Goal: Task Accomplishment & Management: Manage account settings

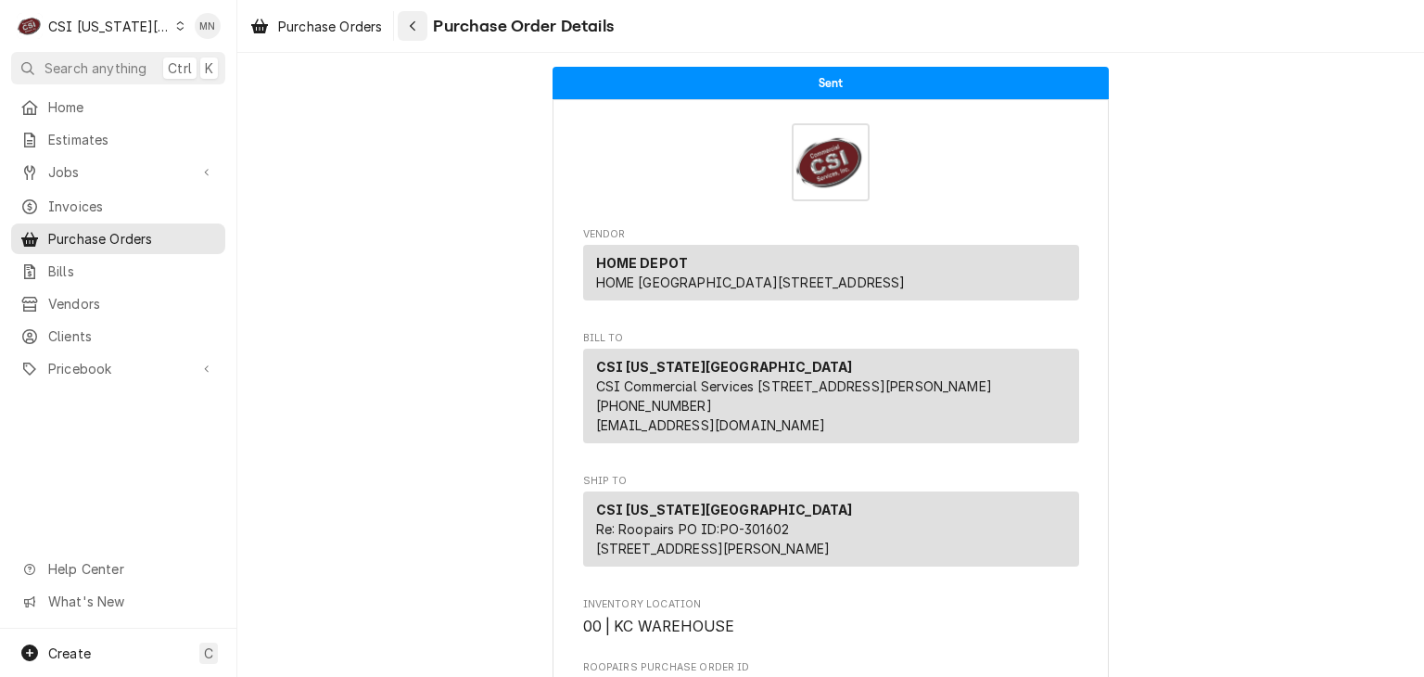
click at [427, 23] on button "Navigate back" at bounding box center [413, 26] width 30 height 30
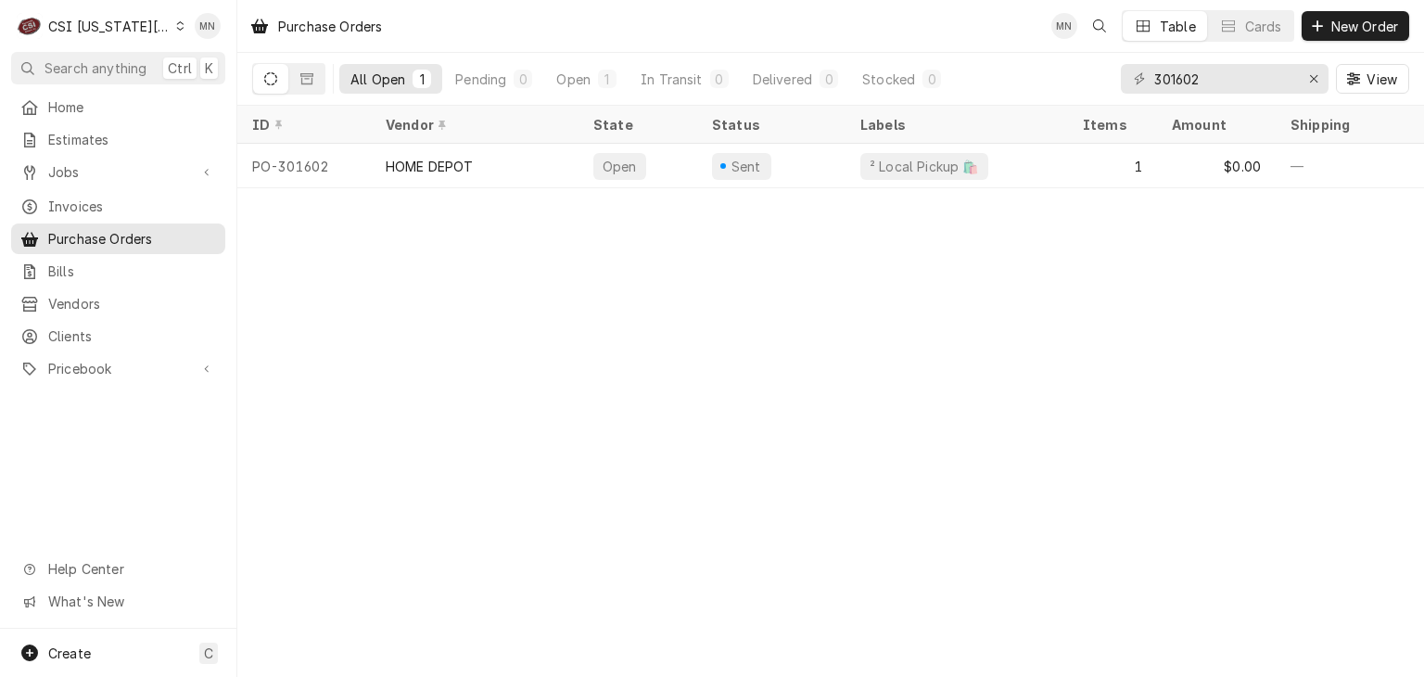
click at [117, 25] on div "CSI Kansas City" at bounding box center [109, 26] width 122 height 19
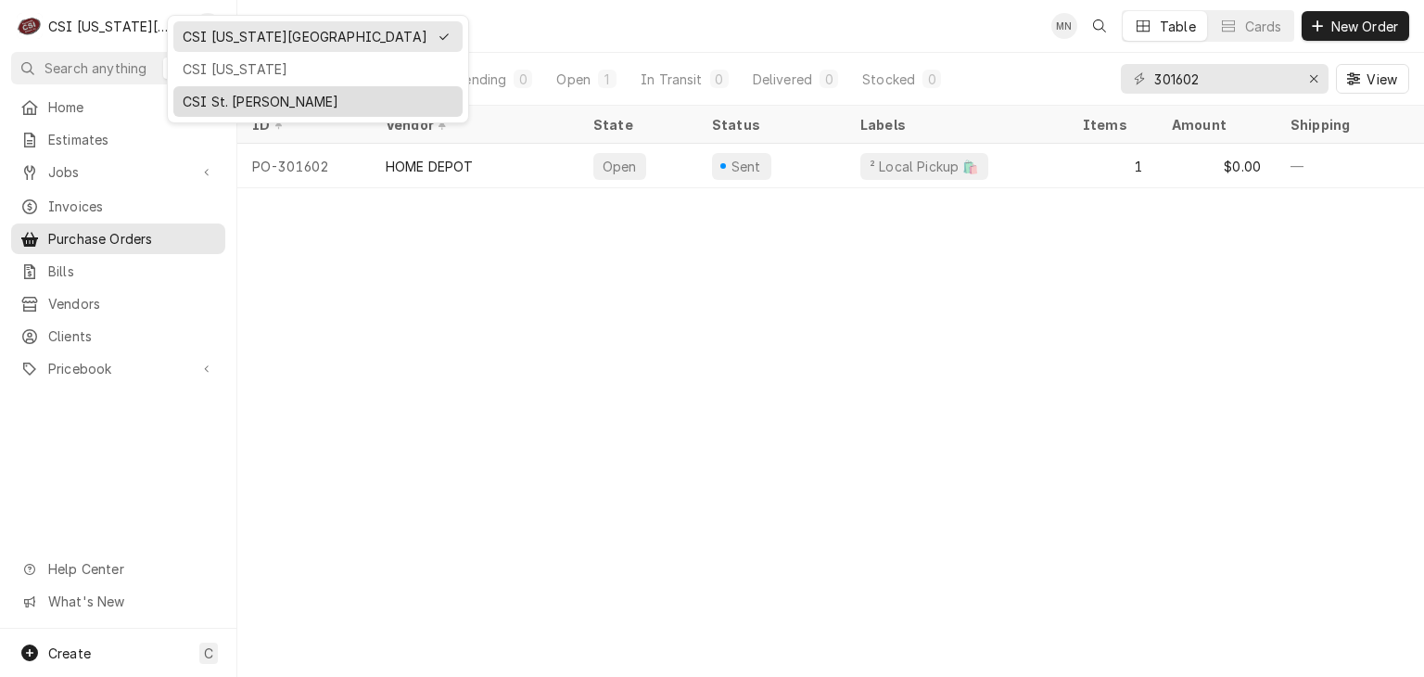
click at [211, 94] on div "CSI St. [PERSON_NAME]" at bounding box center [318, 101] width 271 height 19
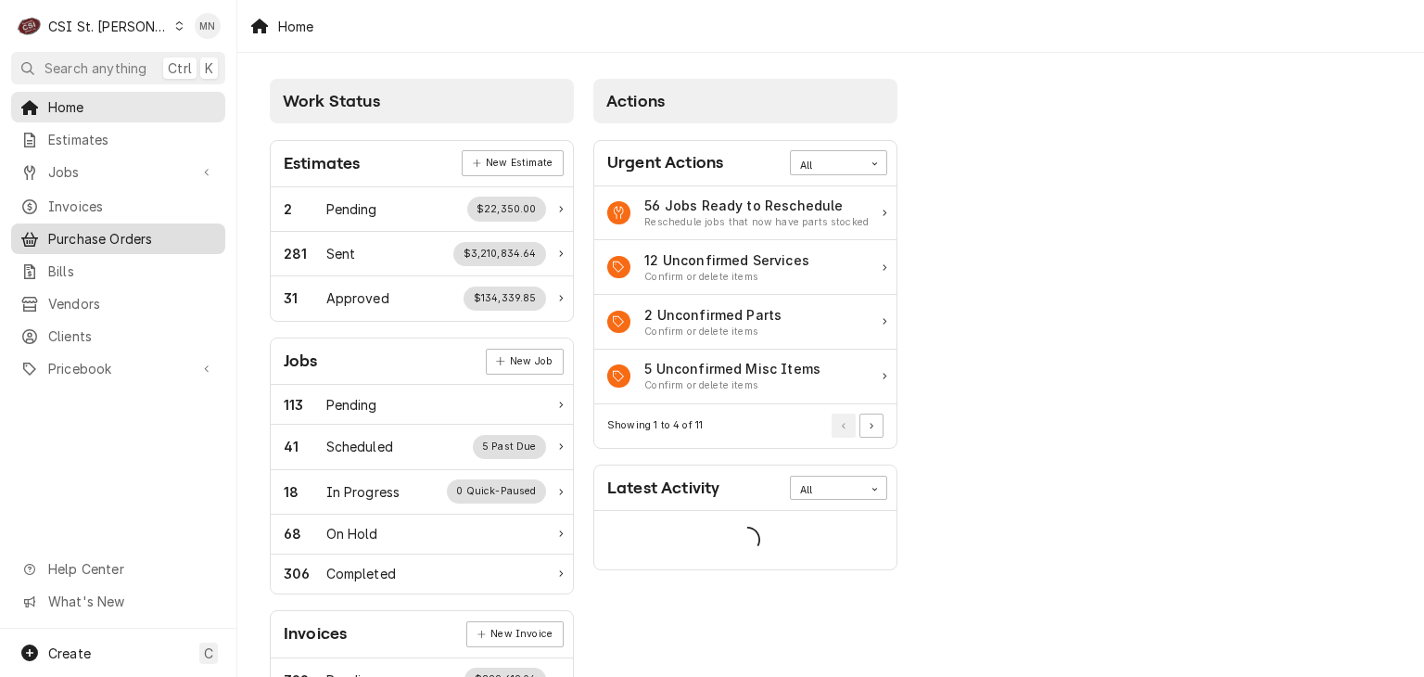
click at [117, 233] on span "Purchase Orders" at bounding box center [132, 238] width 168 height 19
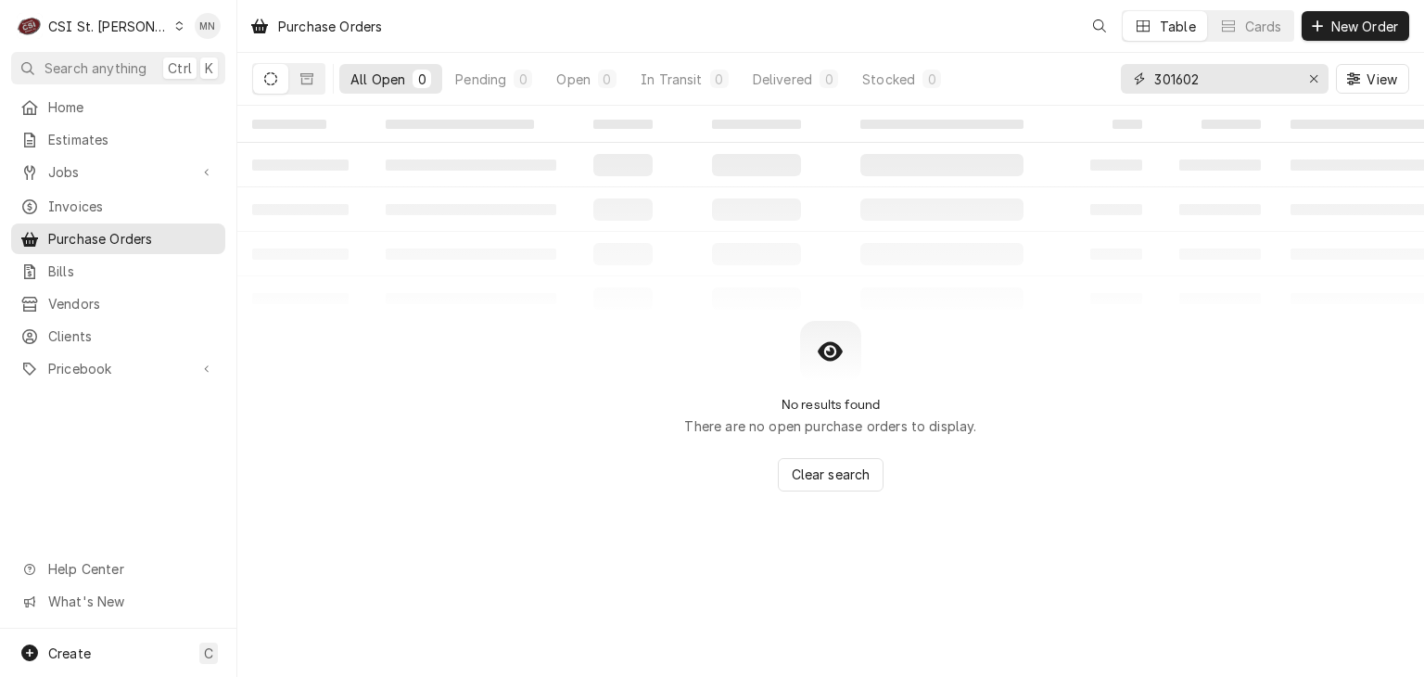
drag, startPoint x: 1220, startPoint y: 89, endPoint x: 1049, endPoint y: 92, distance: 170.6
click at [1049, 92] on div "All Open 0 Pending 0 Open 0 In Transit 0 Delivered 0 Stocked 0 301602 View" at bounding box center [830, 79] width 1157 height 52
type input "401299"
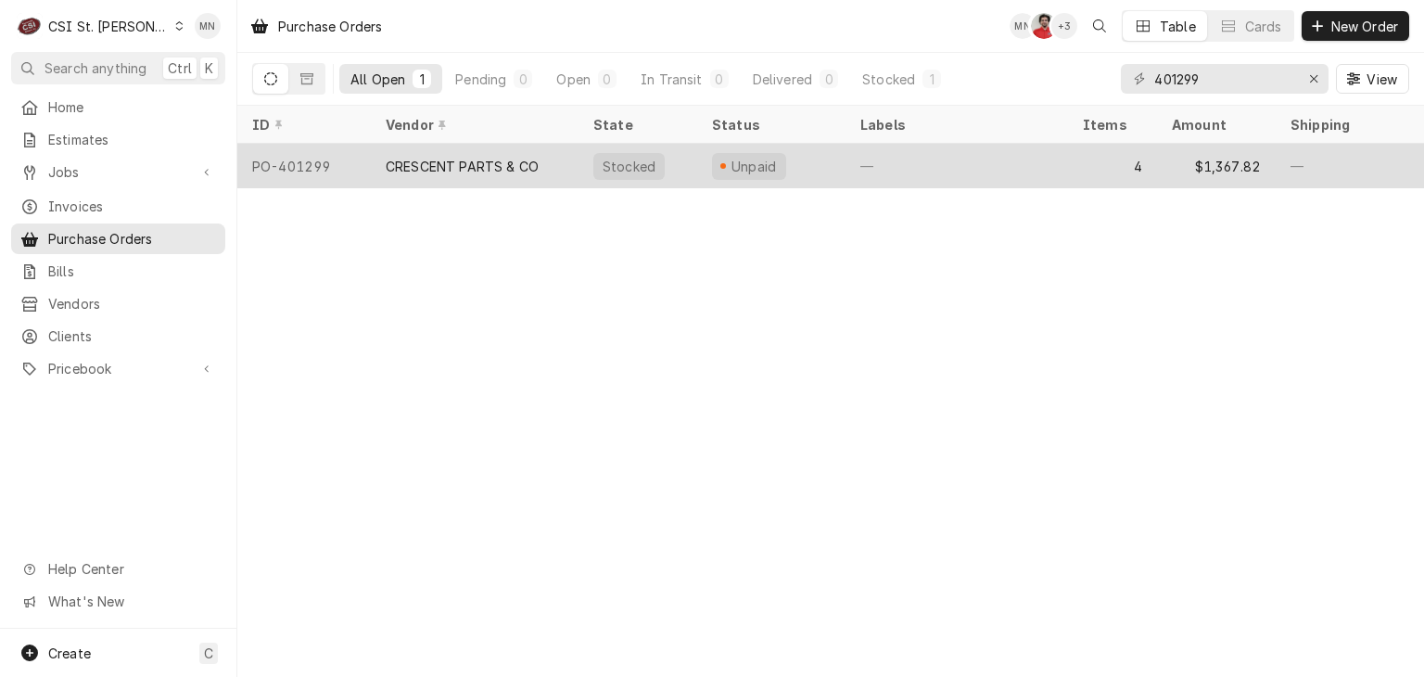
click at [448, 161] on div "CRESCENT PARTS & CO" at bounding box center [462, 166] width 153 height 19
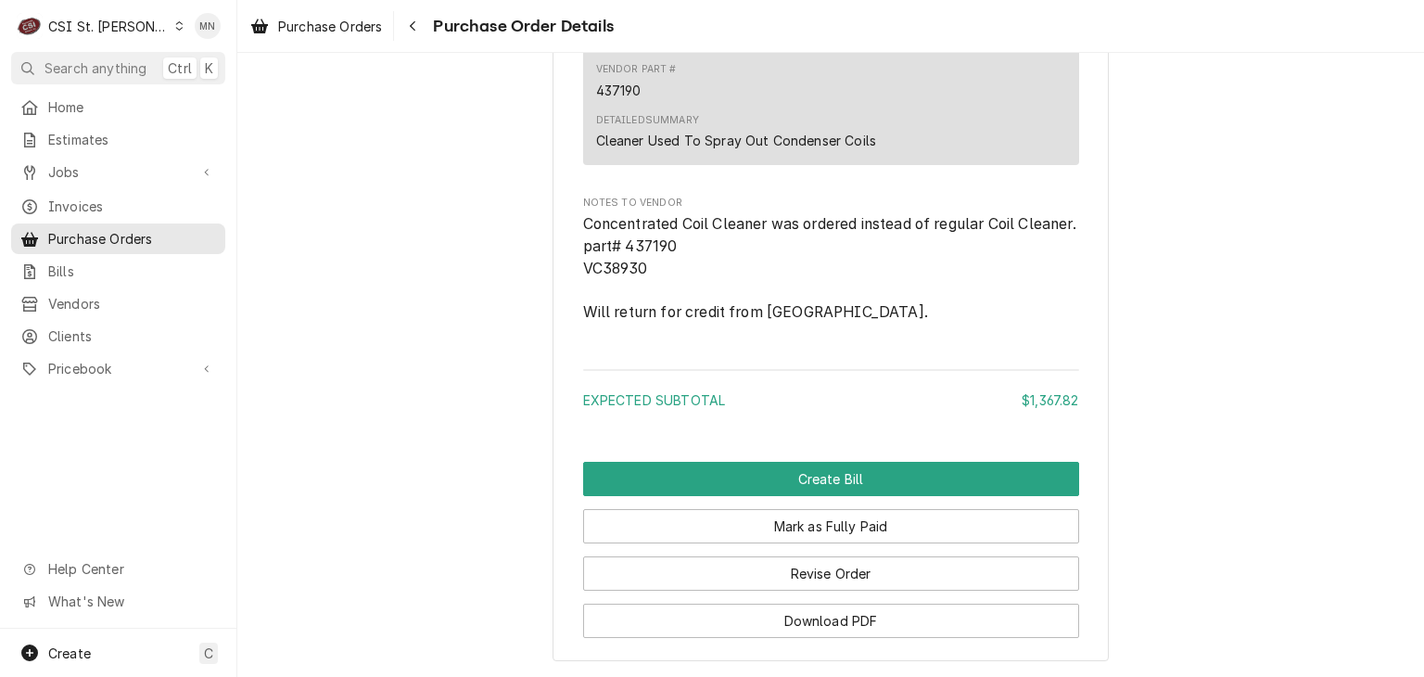
scroll to position [2555, 0]
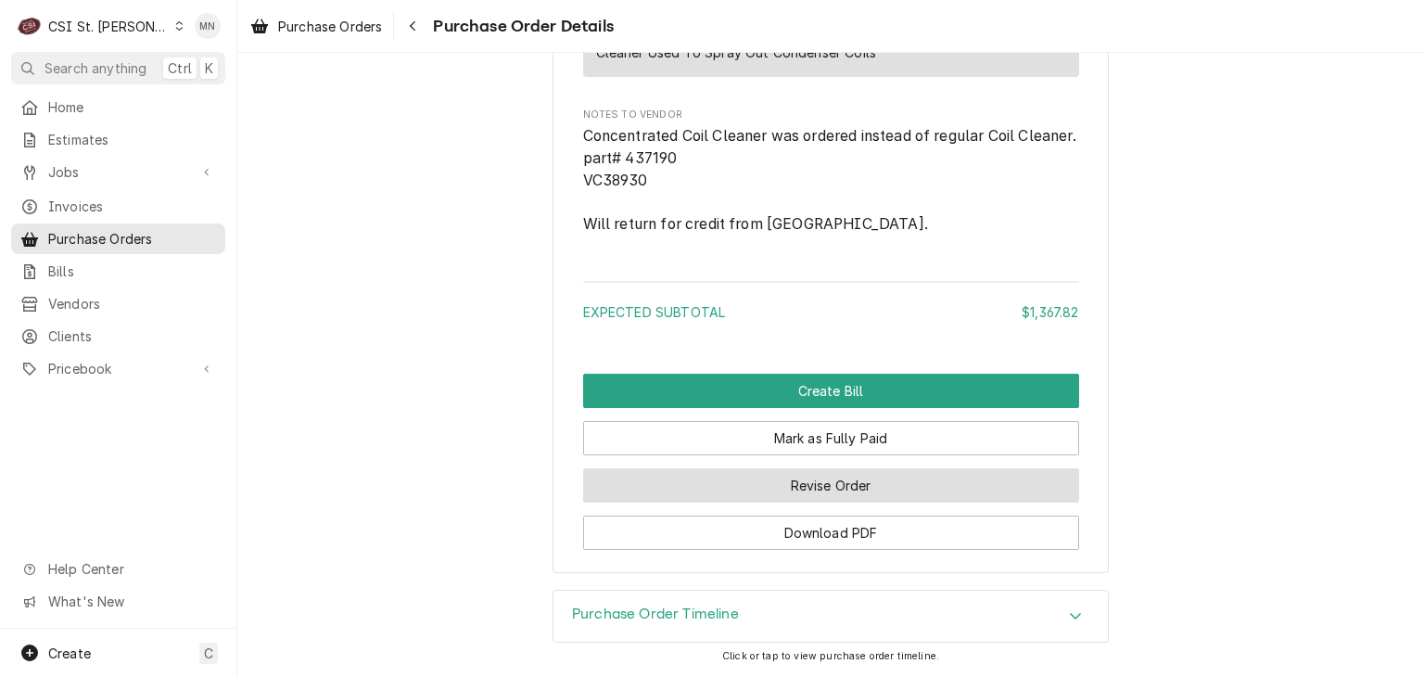
click at [866, 479] on button "Revise Order" at bounding box center [831, 485] width 496 height 34
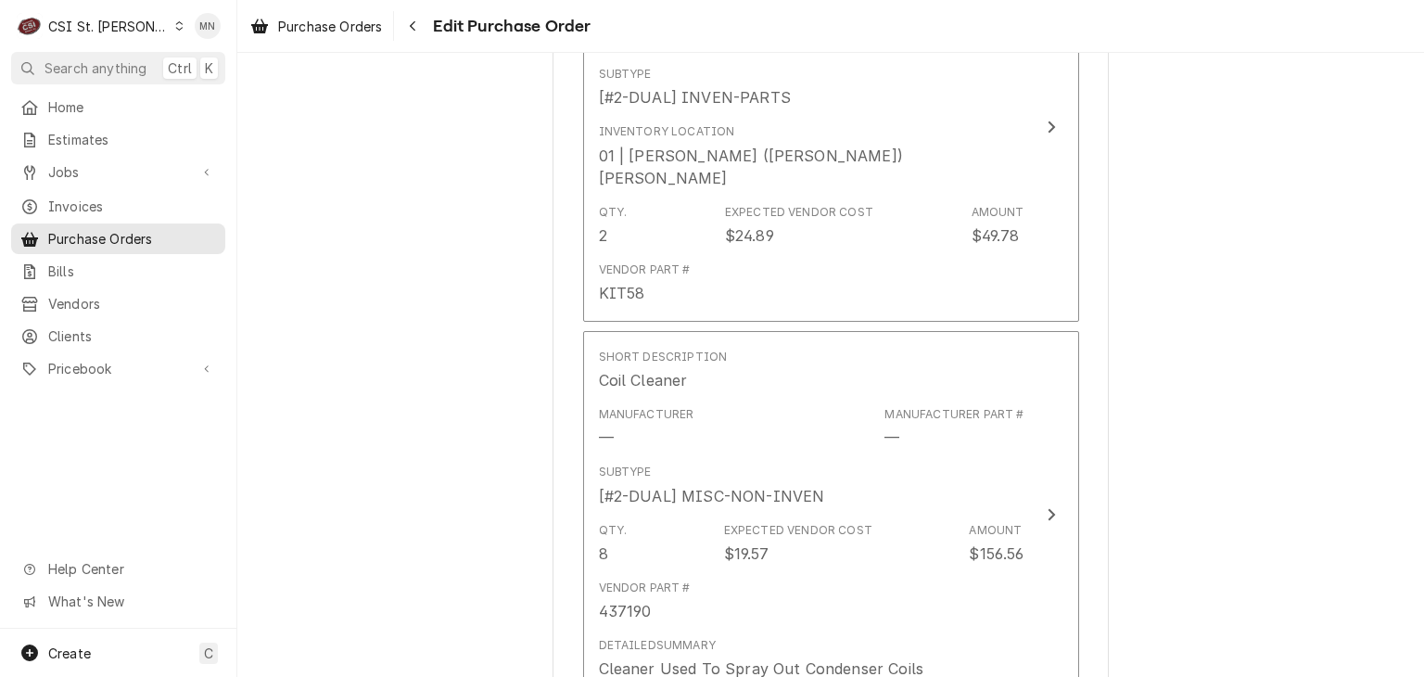
scroll to position [2503, 0]
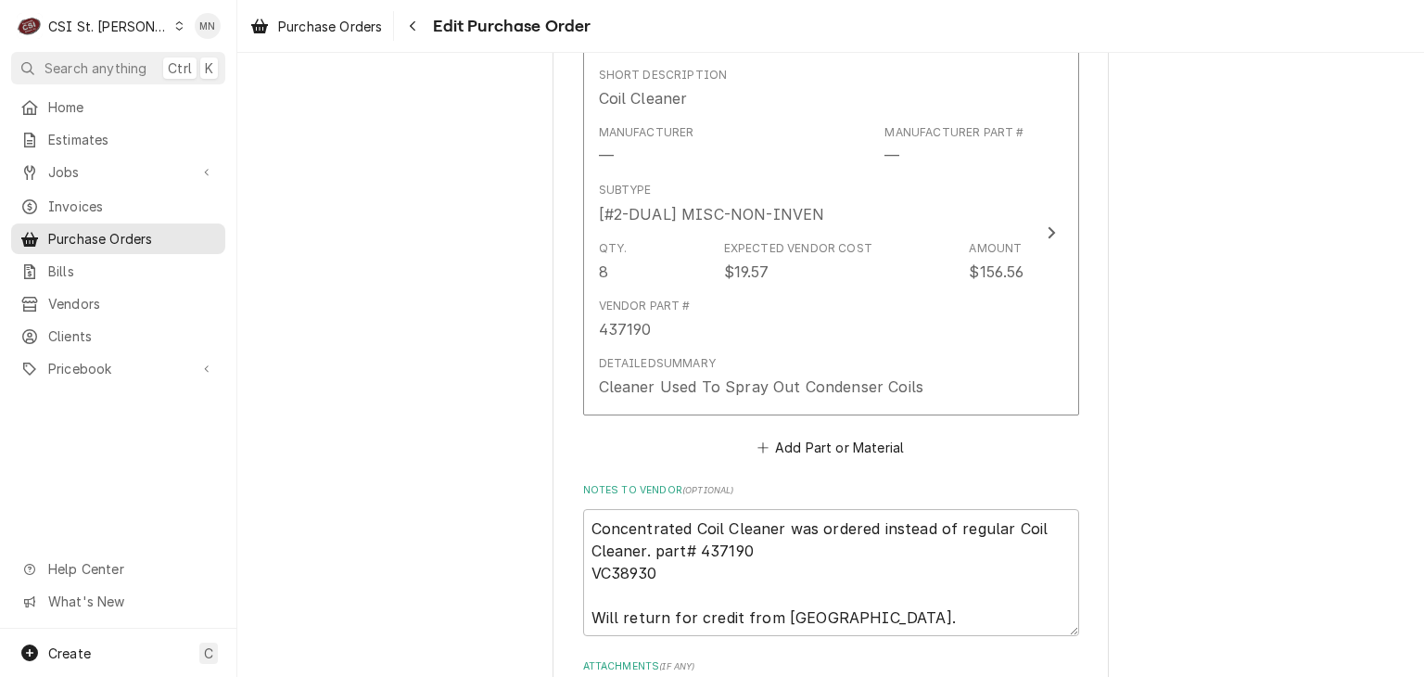
type textarea "x"
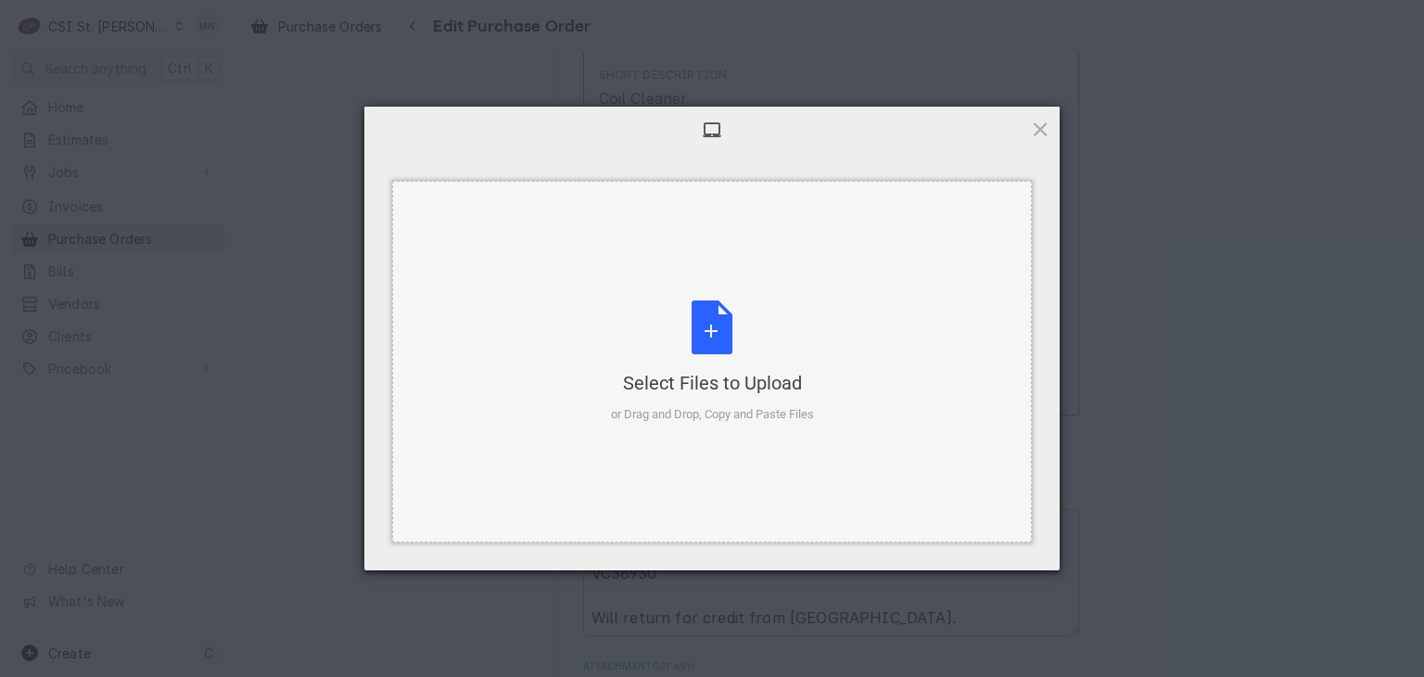
click at [716, 343] on div "Select Files to Upload or Drag and Drop, Copy and Paste Files" at bounding box center [712, 361] width 203 height 123
click at [1044, 121] on span at bounding box center [1040, 129] width 20 height 20
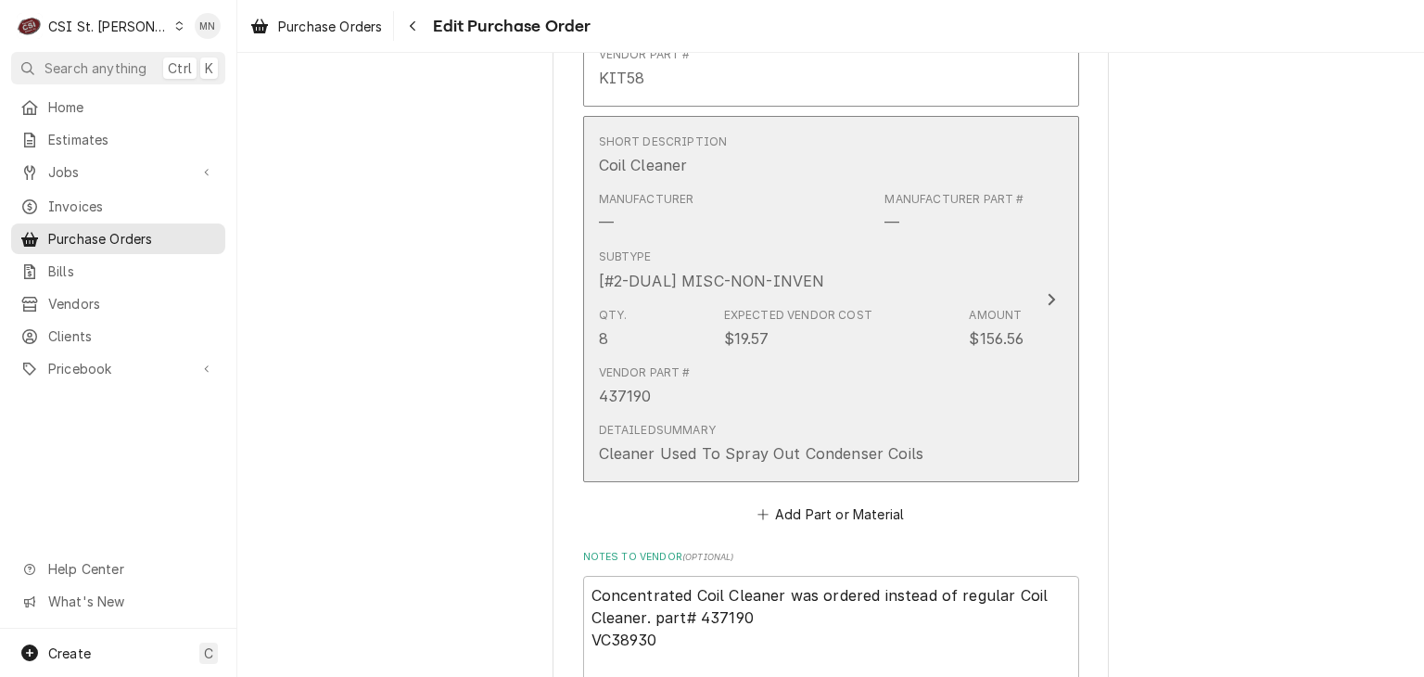
scroll to position [2201, 0]
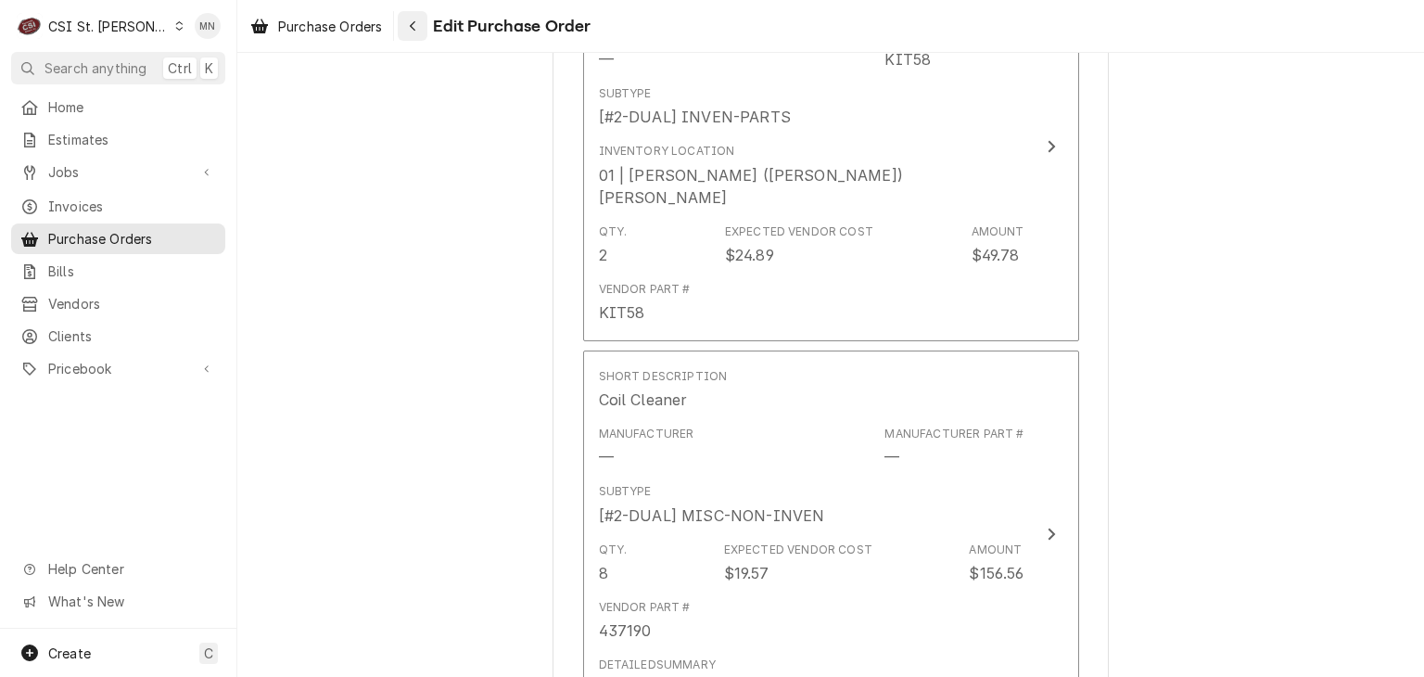
click at [420, 31] on div "Navigate back" at bounding box center [412, 26] width 19 height 19
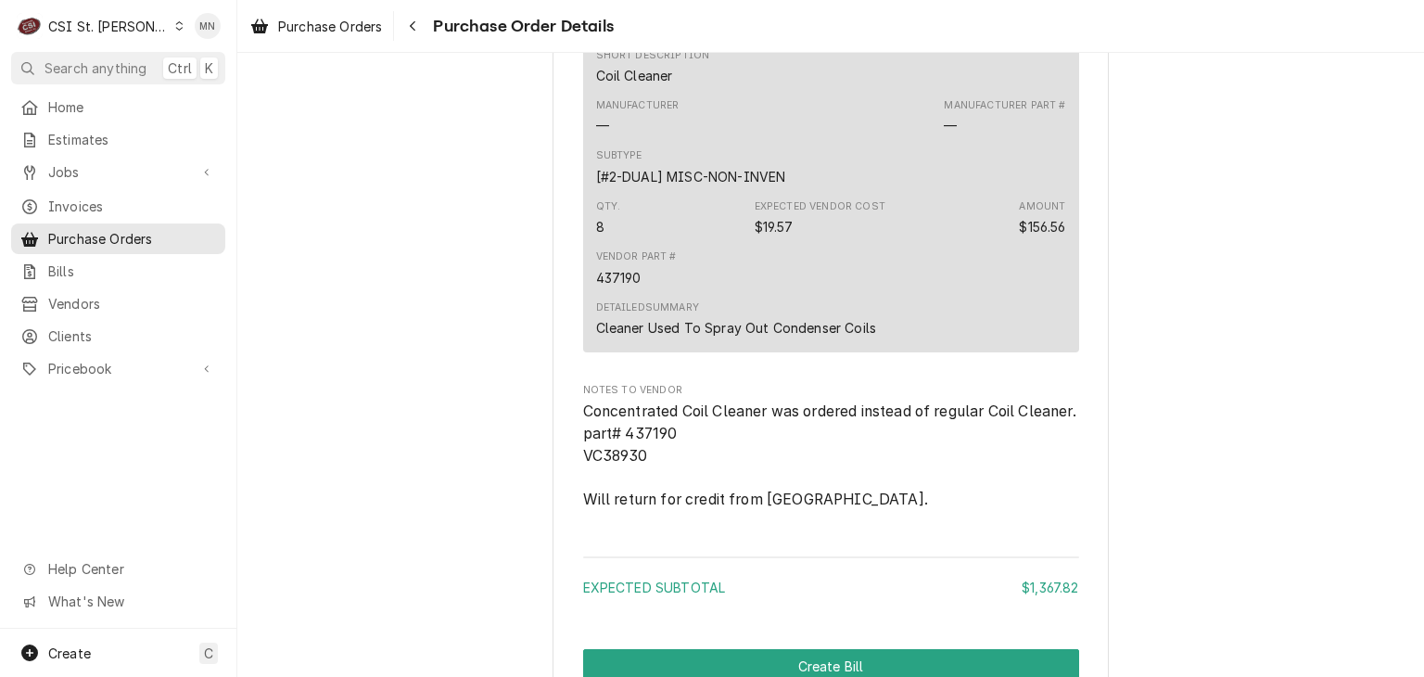
scroll to position [2555, 0]
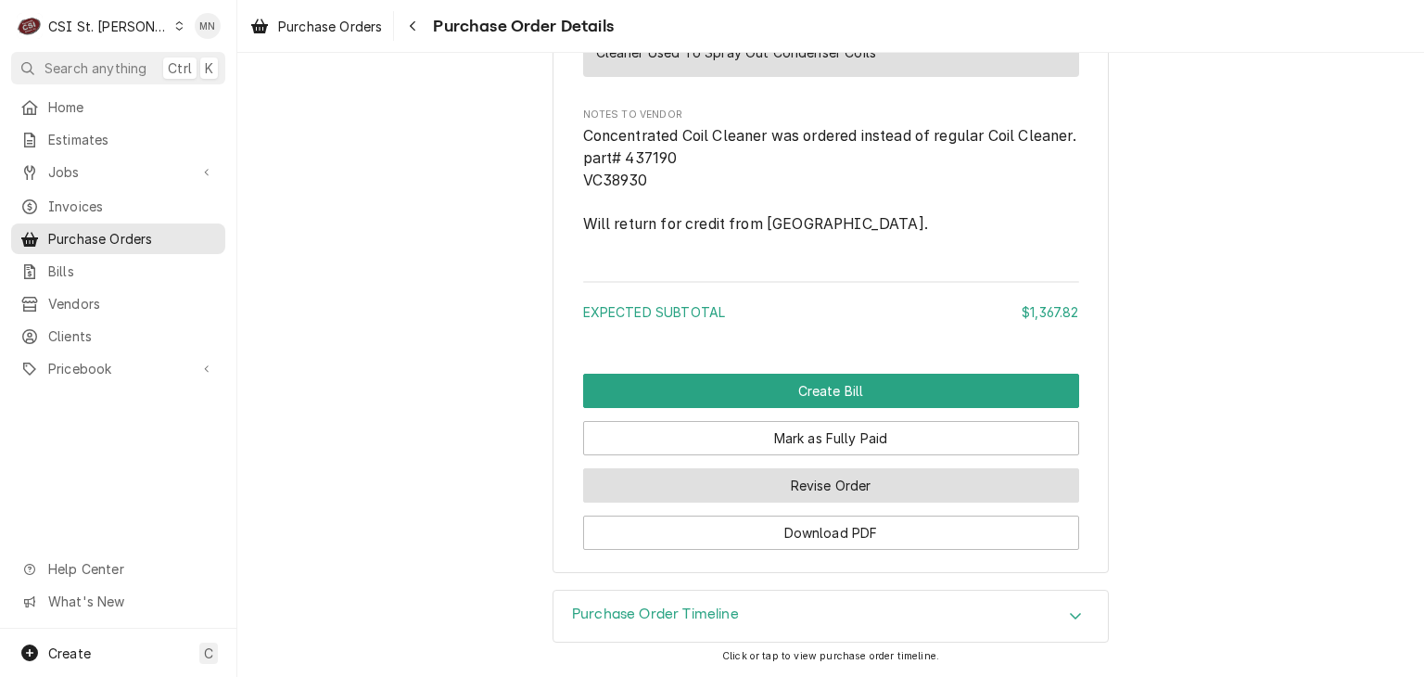
click at [853, 490] on button "Revise Order" at bounding box center [831, 485] width 496 height 34
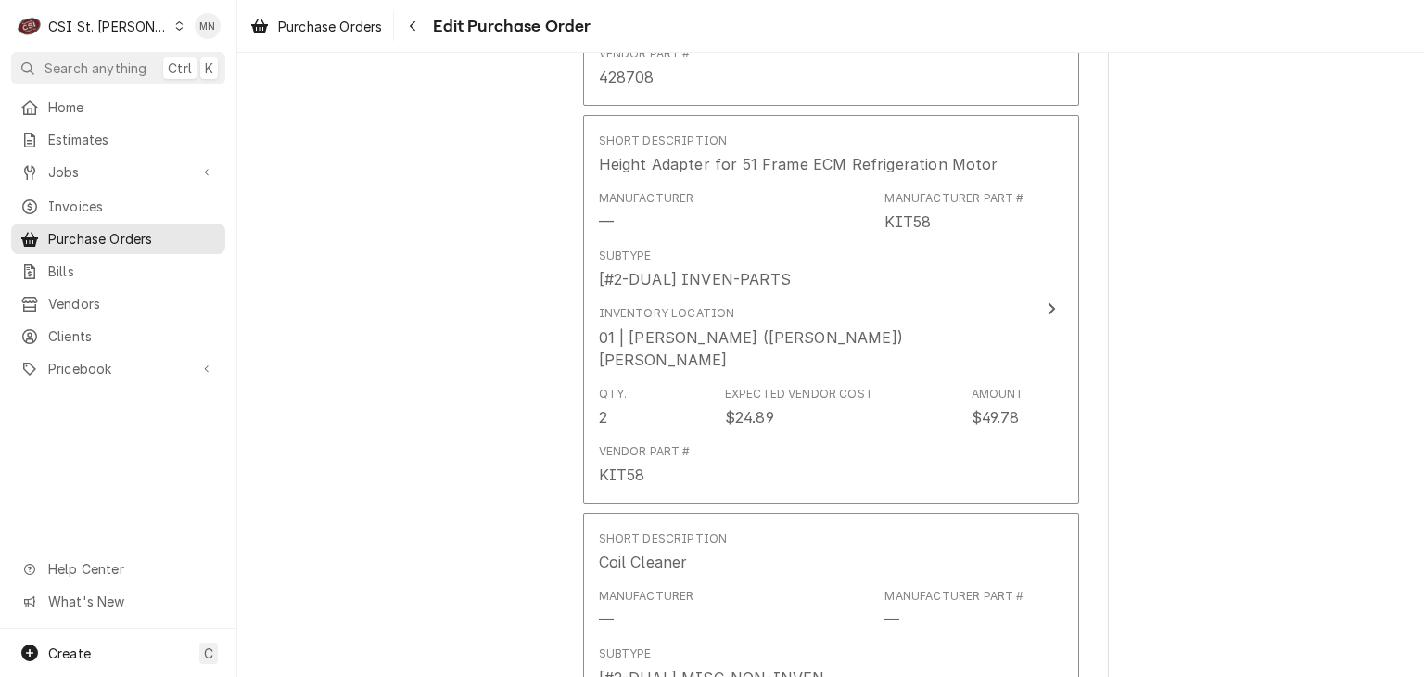
scroll to position [2503, 0]
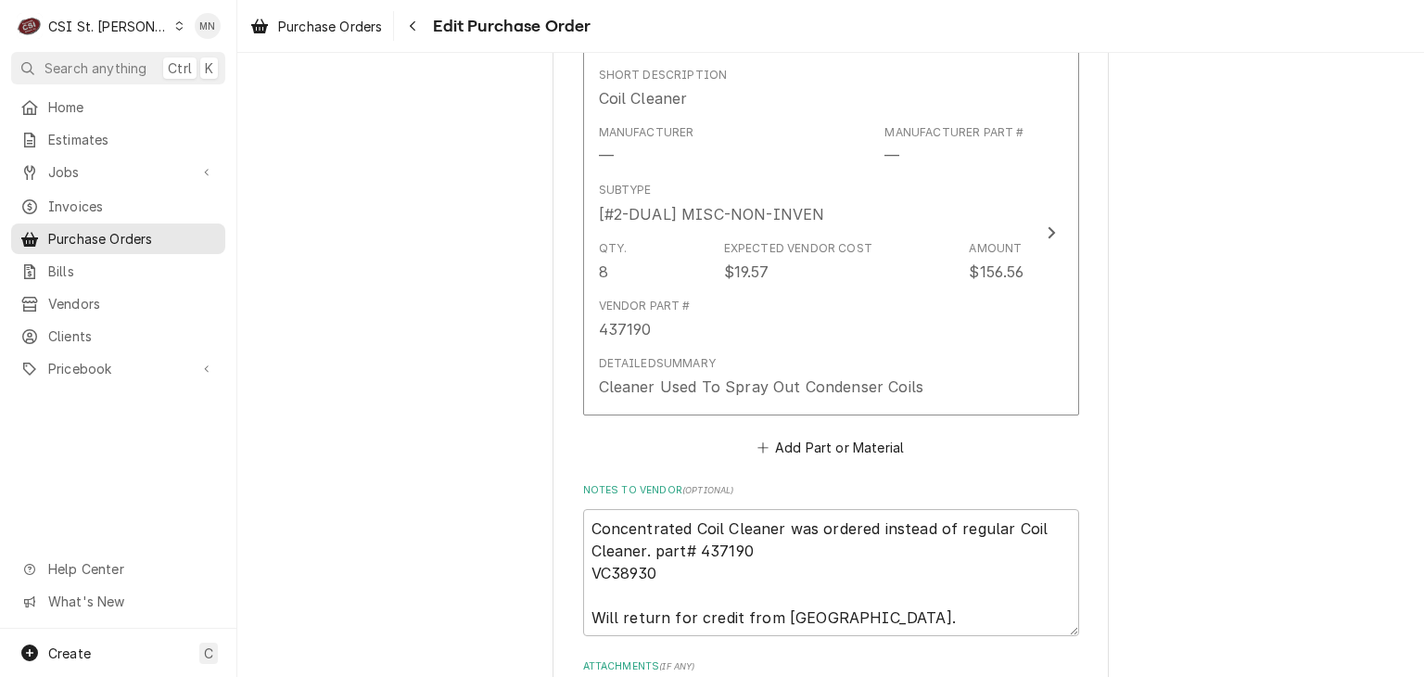
type textarea "x"
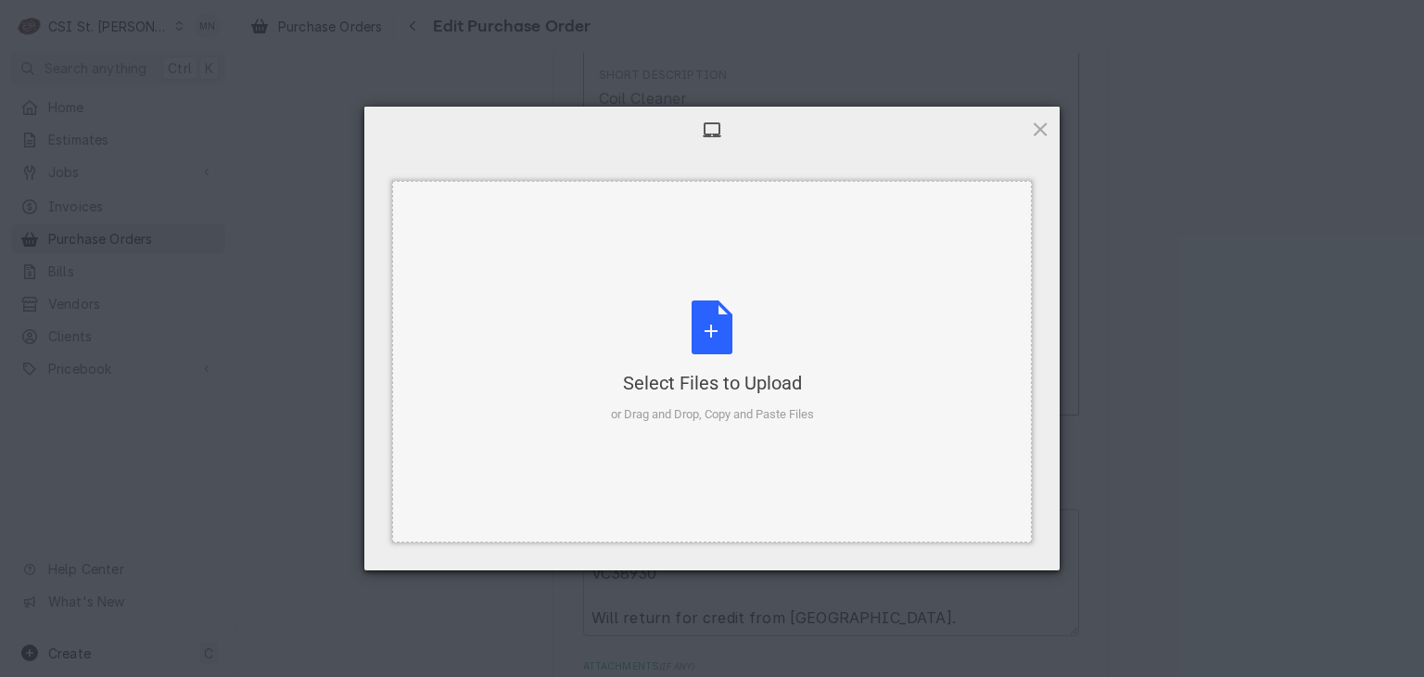
click at [730, 380] on div "Select Files to Upload" at bounding box center [712, 383] width 203 height 26
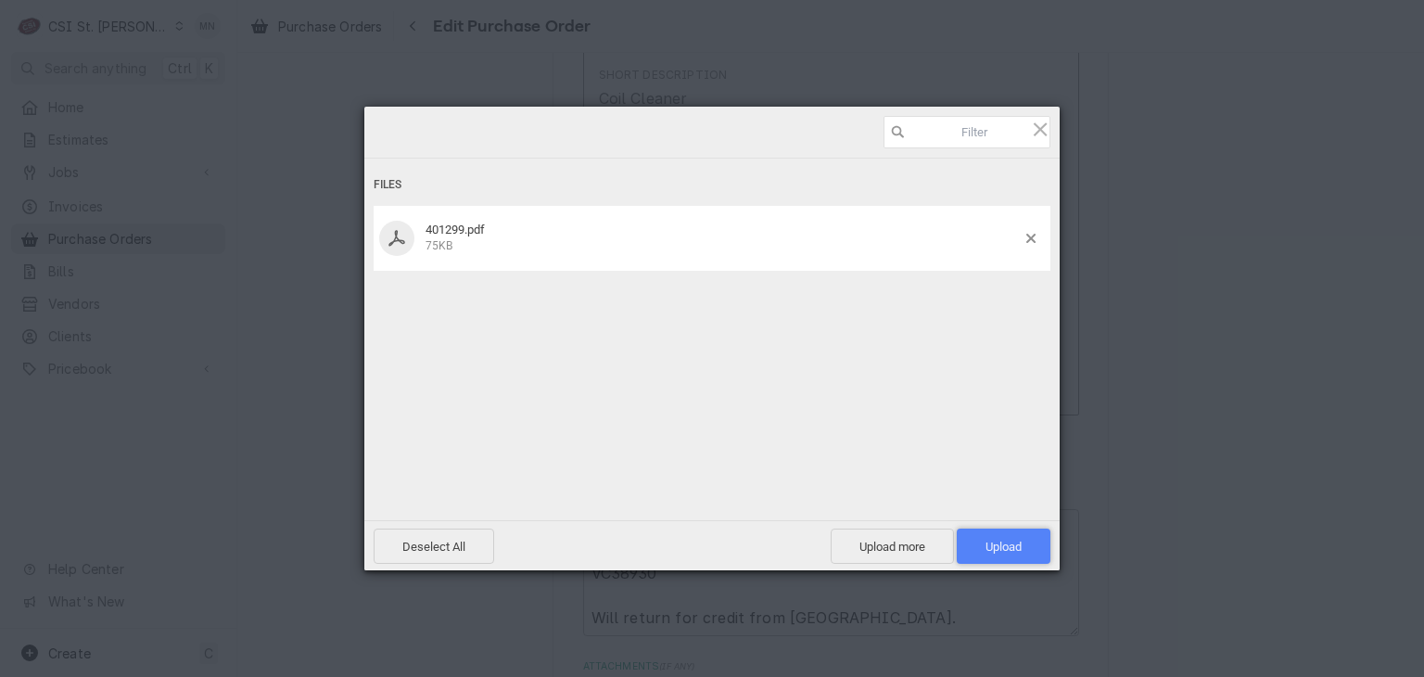
click at [987, 542] on span "Upload 1" at bounding box center [1003, 546] width 36 height 14
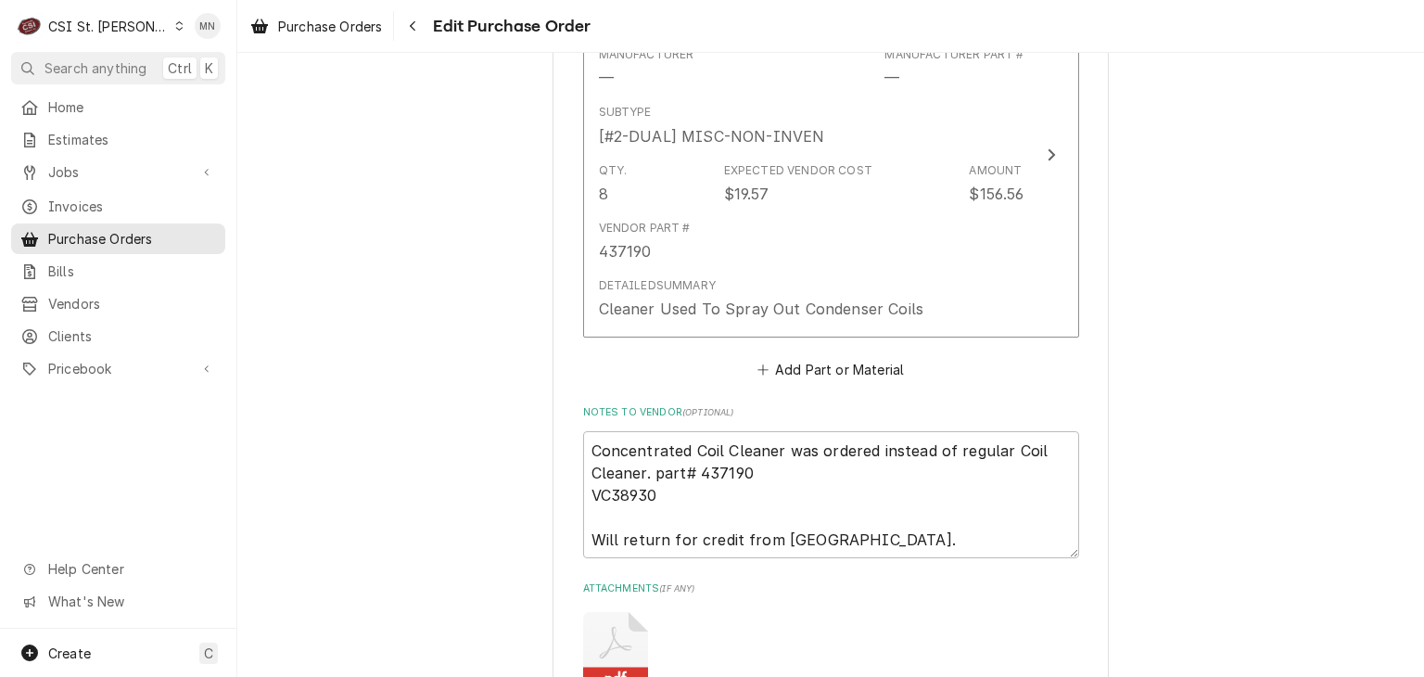
scroll to position [2676, 0]
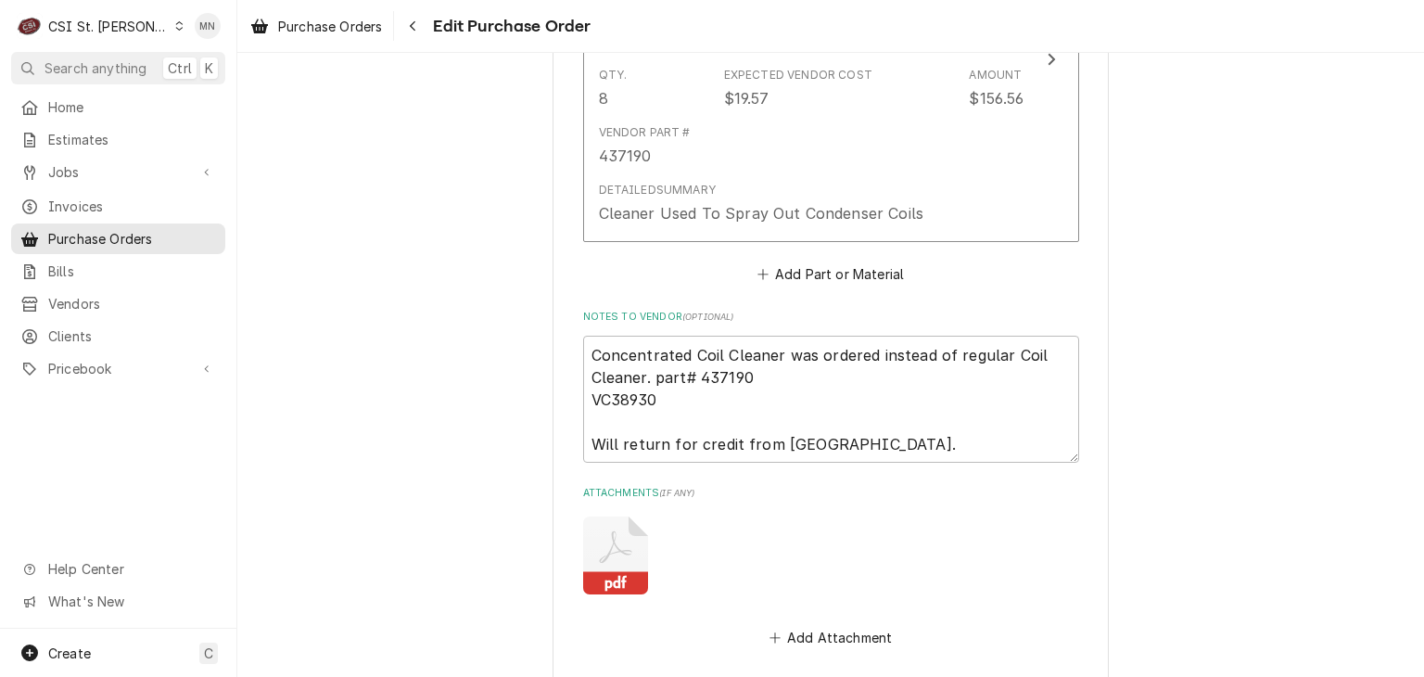
type textarea "x"
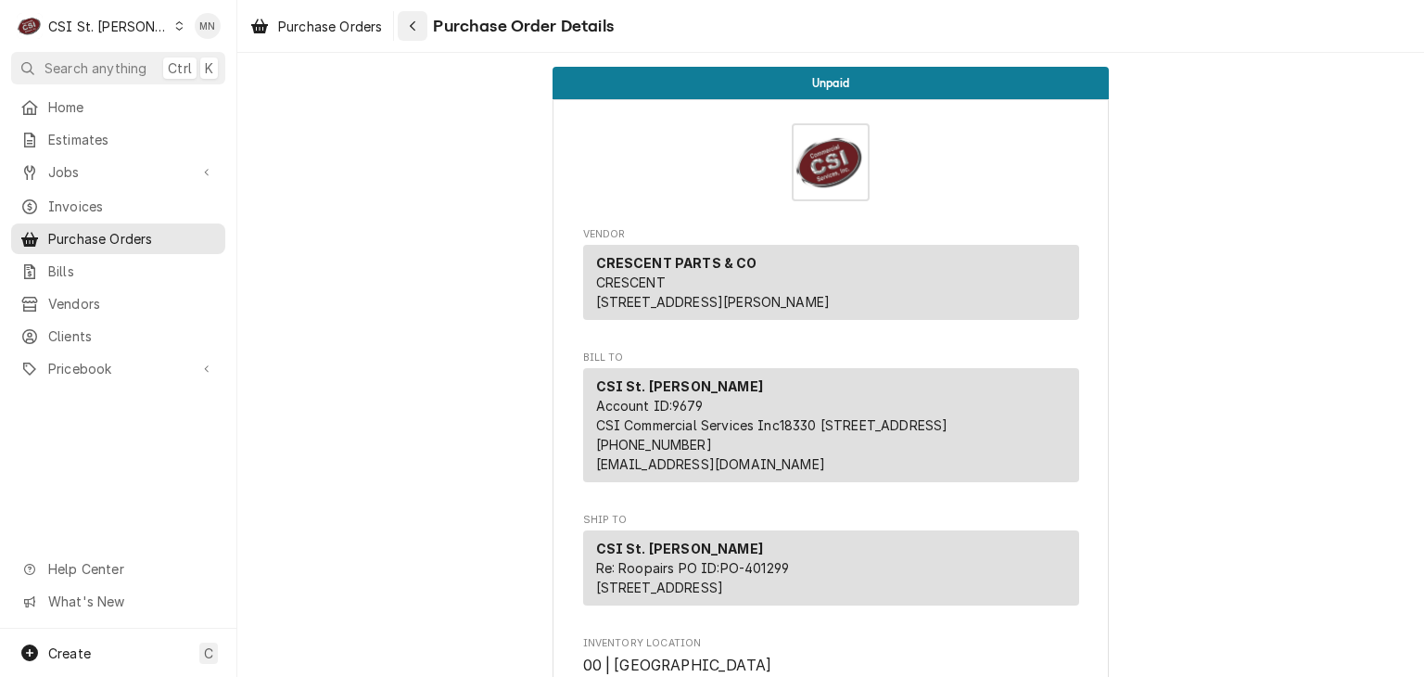
click at [414, 28] on icon "Navigate back" at bounding box center [413, 25] width 8 height 13
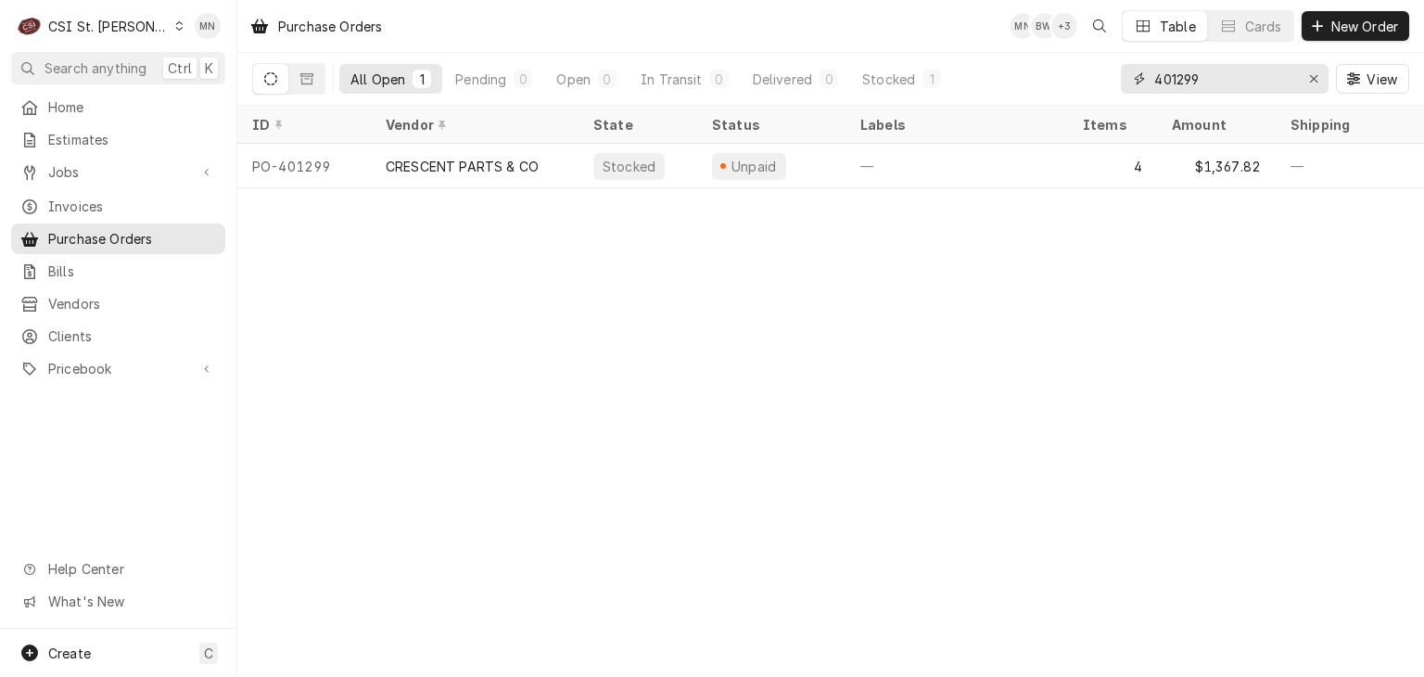
drag, startPoint x: 1201, startPoint y: 82, endPoint x: 1045, endPoint y: 75, distance: 156.8
click at [1051, 75] on div "All Open 1 Pending 0 Open 0 In Transit 0 Delivered 0 Stocked 1 401299 View" at bounding box center [830, 79] width 1157 height 52
type input "401316"
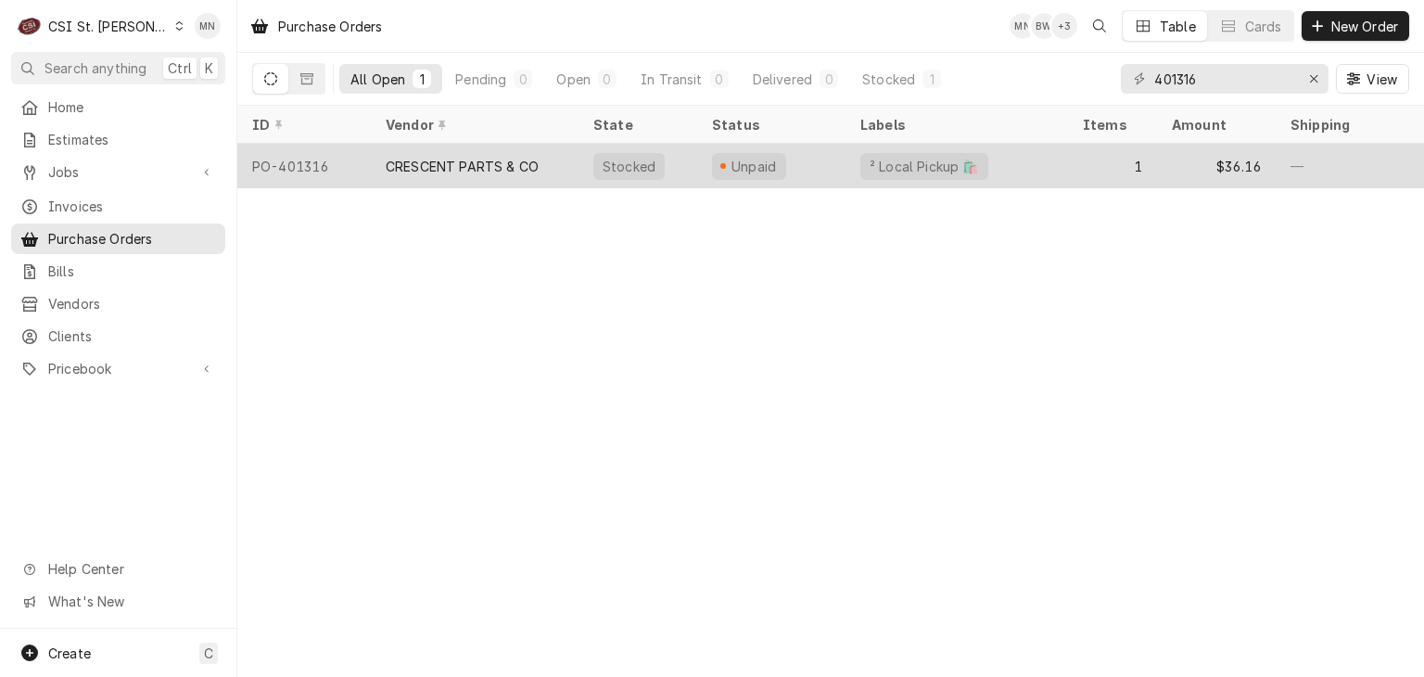
click at [561, 165] on div "CRESCENT PARTS & CO" at bounding box center [475, 166] width 208 height 44
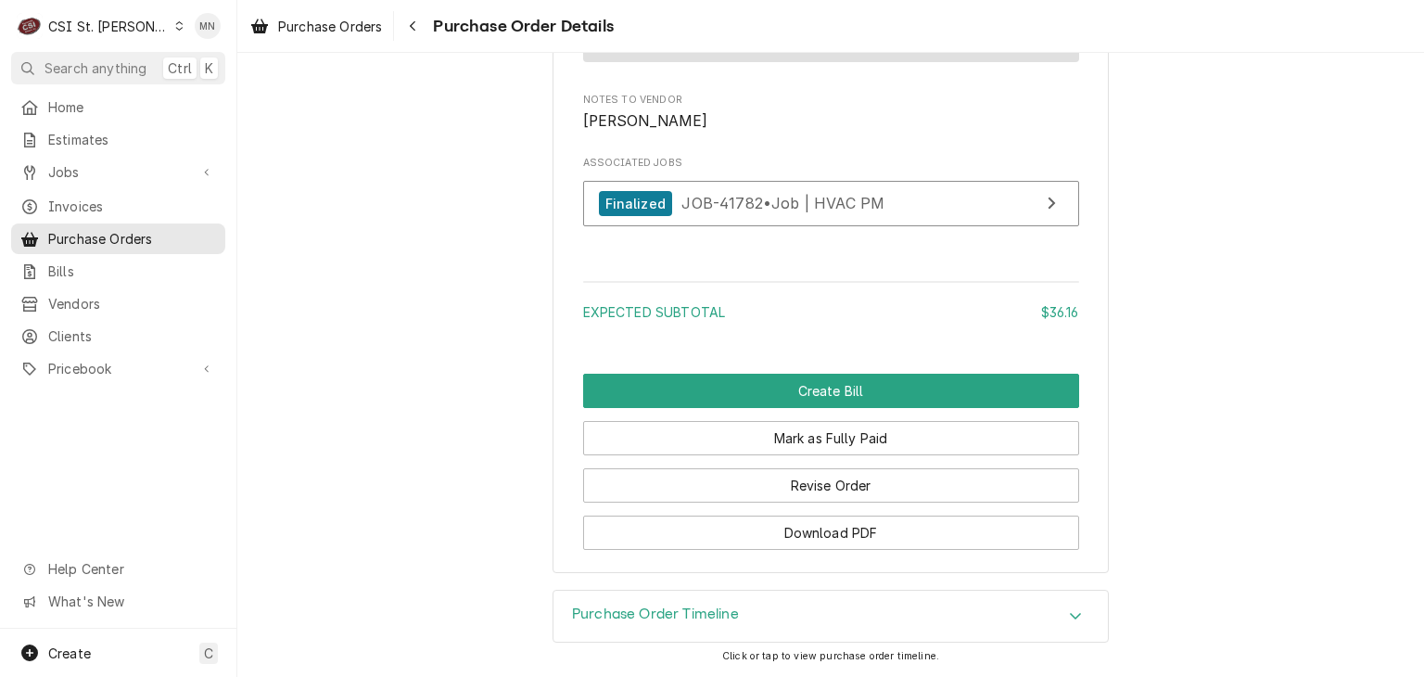
scroll to position [1758, 0]
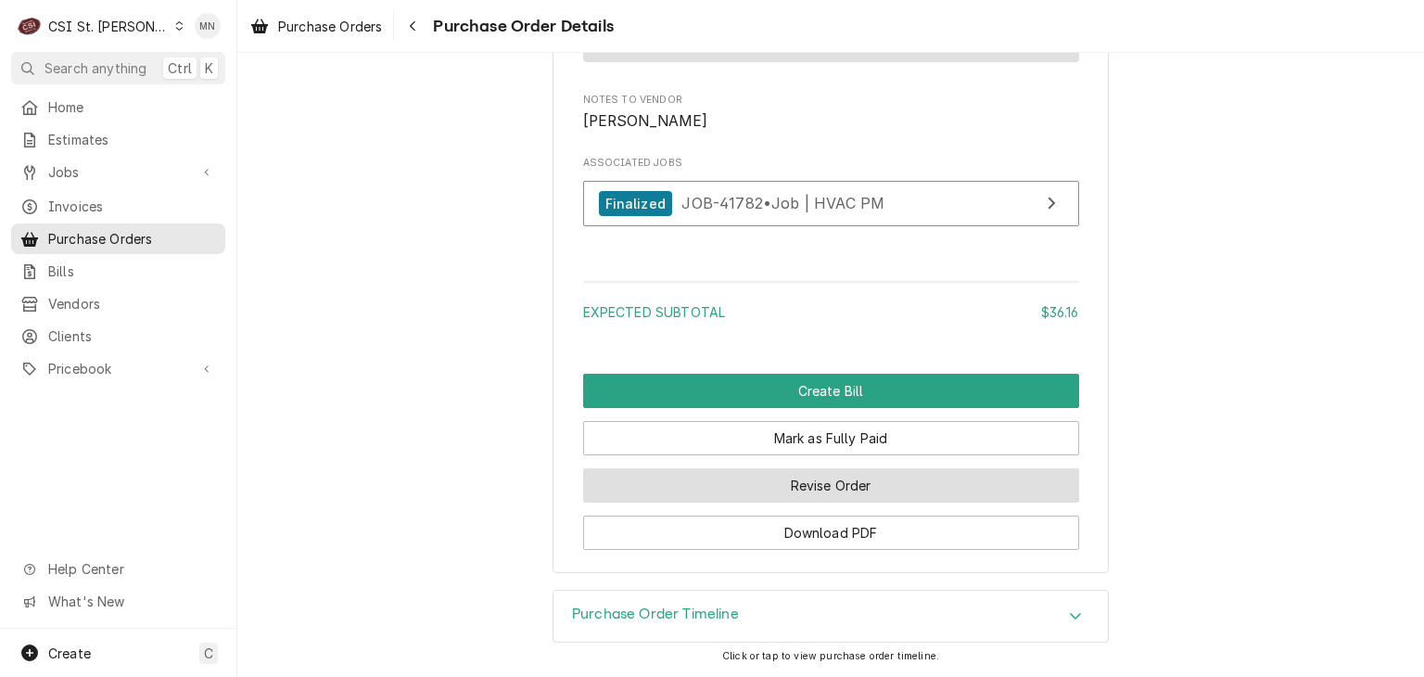
click at [864, 482] on button "Revise Order" at bounding box center [831, 485] width 496 height 34
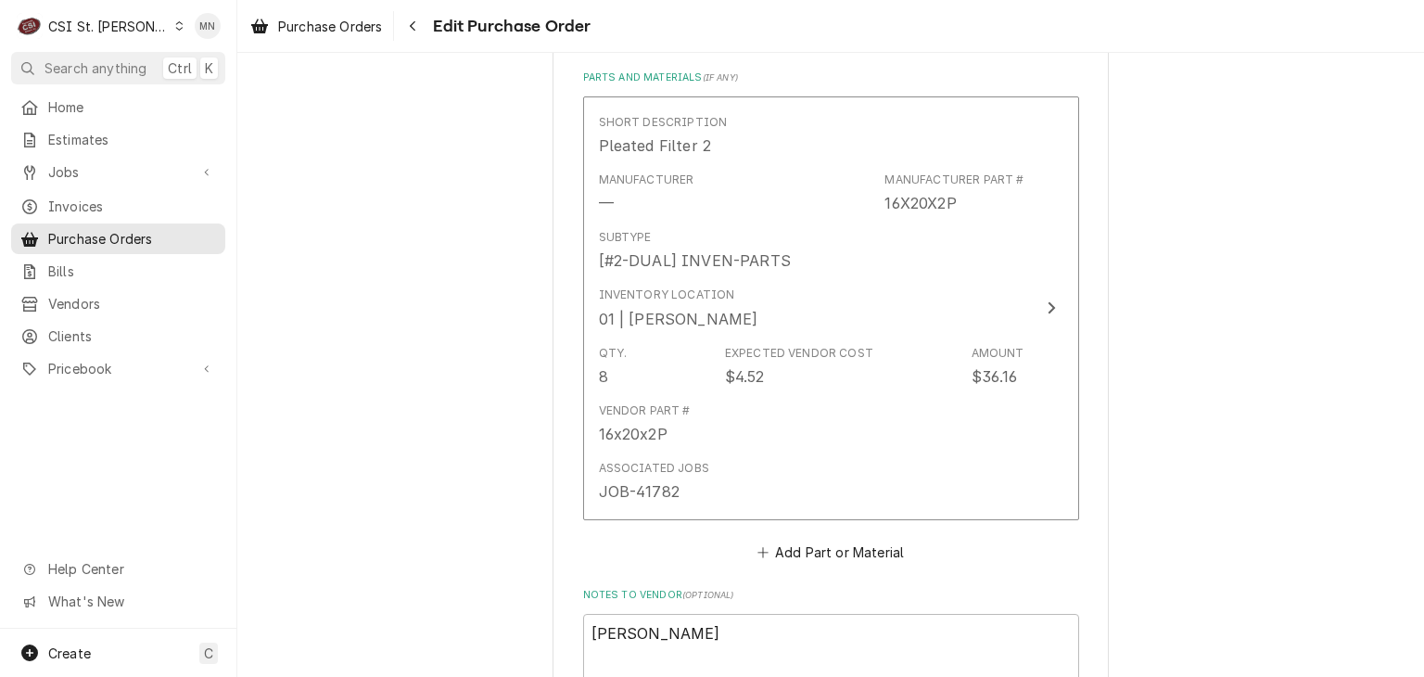
scroll to position [1483, 0]
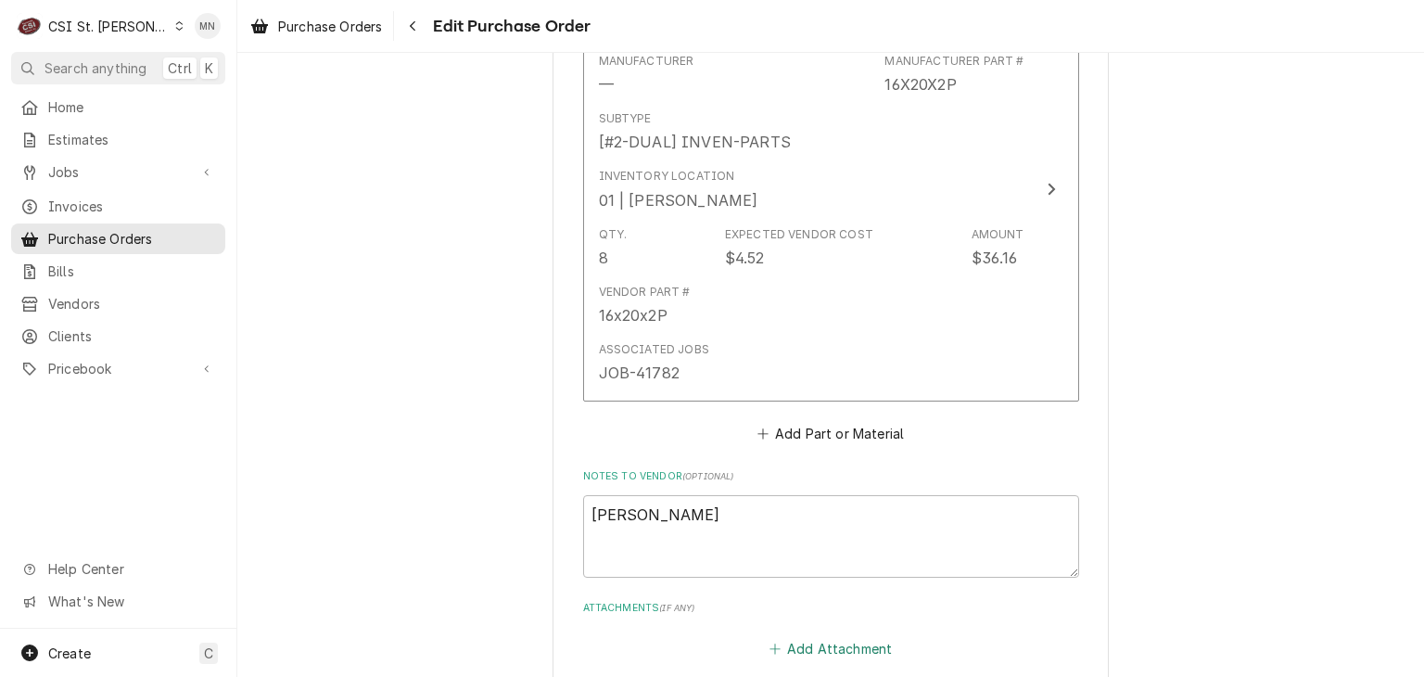
click at [822, 636] on button "Add Attachment" at bounding box center [831, 649] width 130 height 26
type textarea "x"
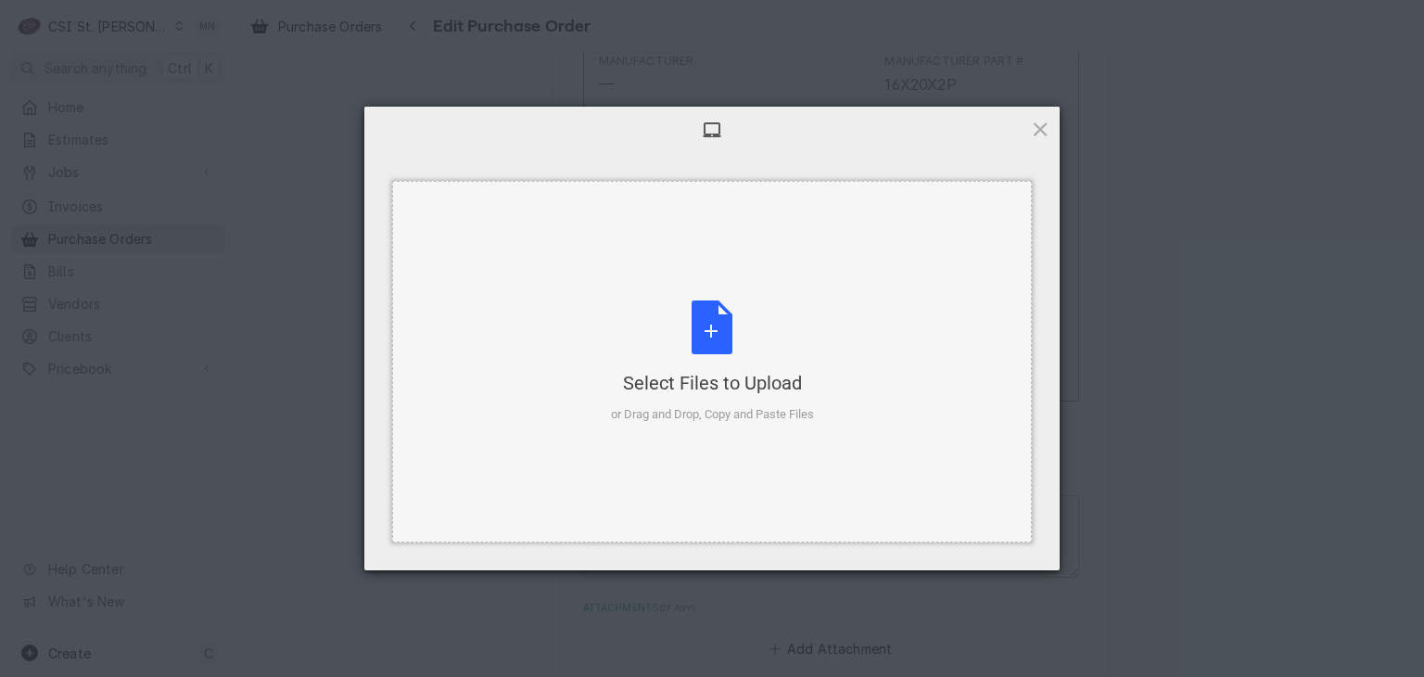
click at [704, 331] on div "Select Files to Upload or Drag and Drop, Copy and Paste Files" at bounding box center [712, 361] width 203 height 123
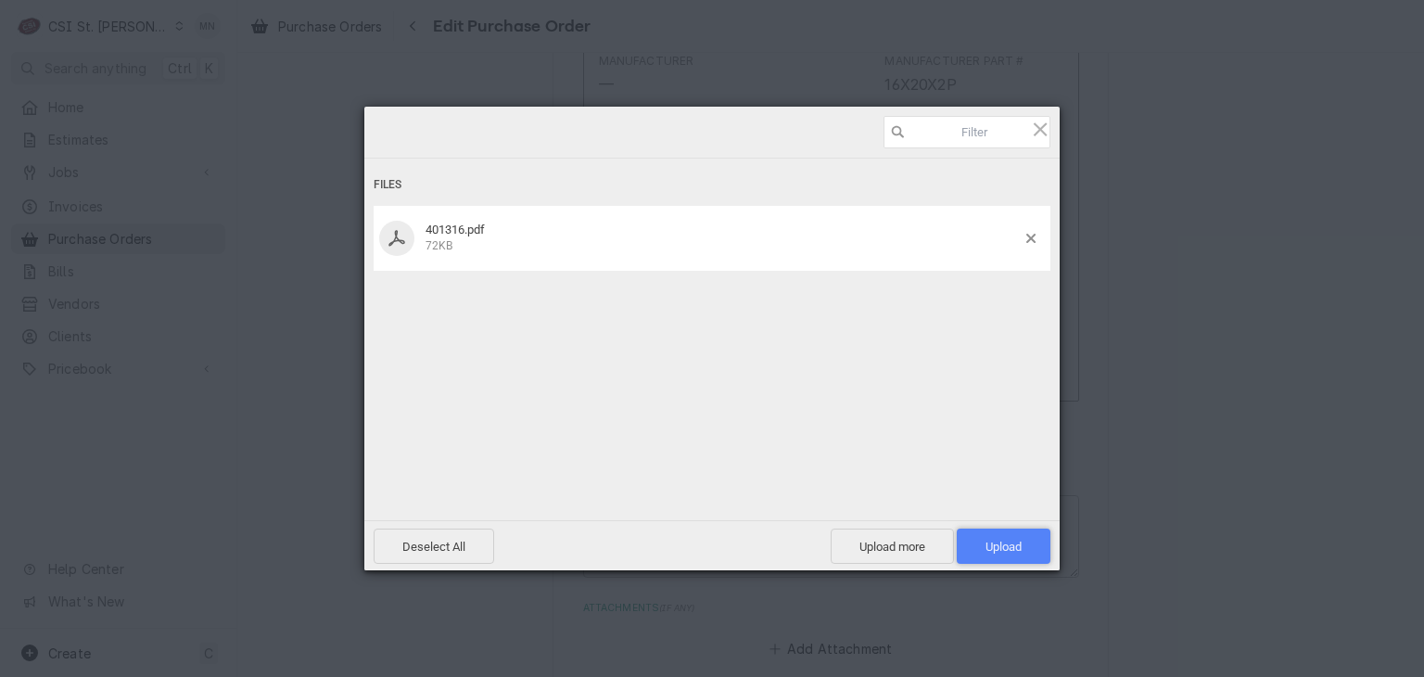
click at [1018, 556] on span "Upload 1" at bounding box center [1004, 545] width 94 height 35
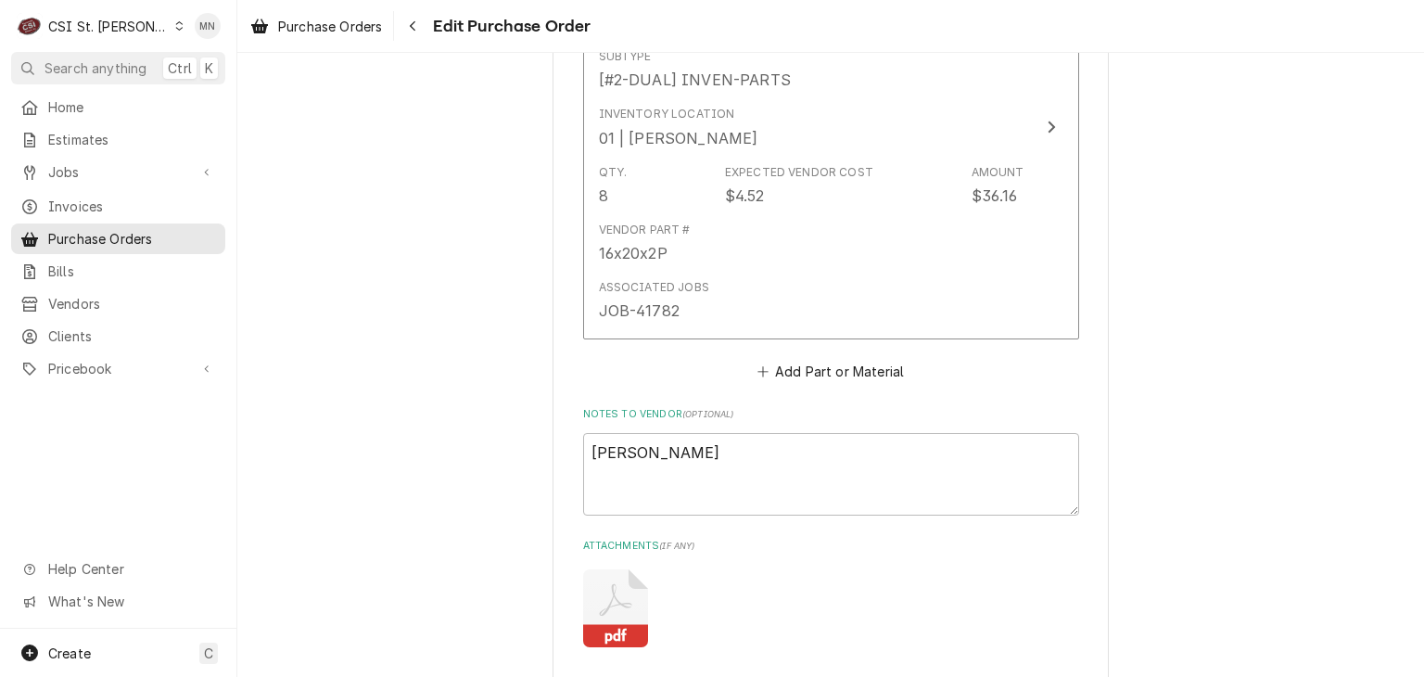
scroll to position [1621, 0]
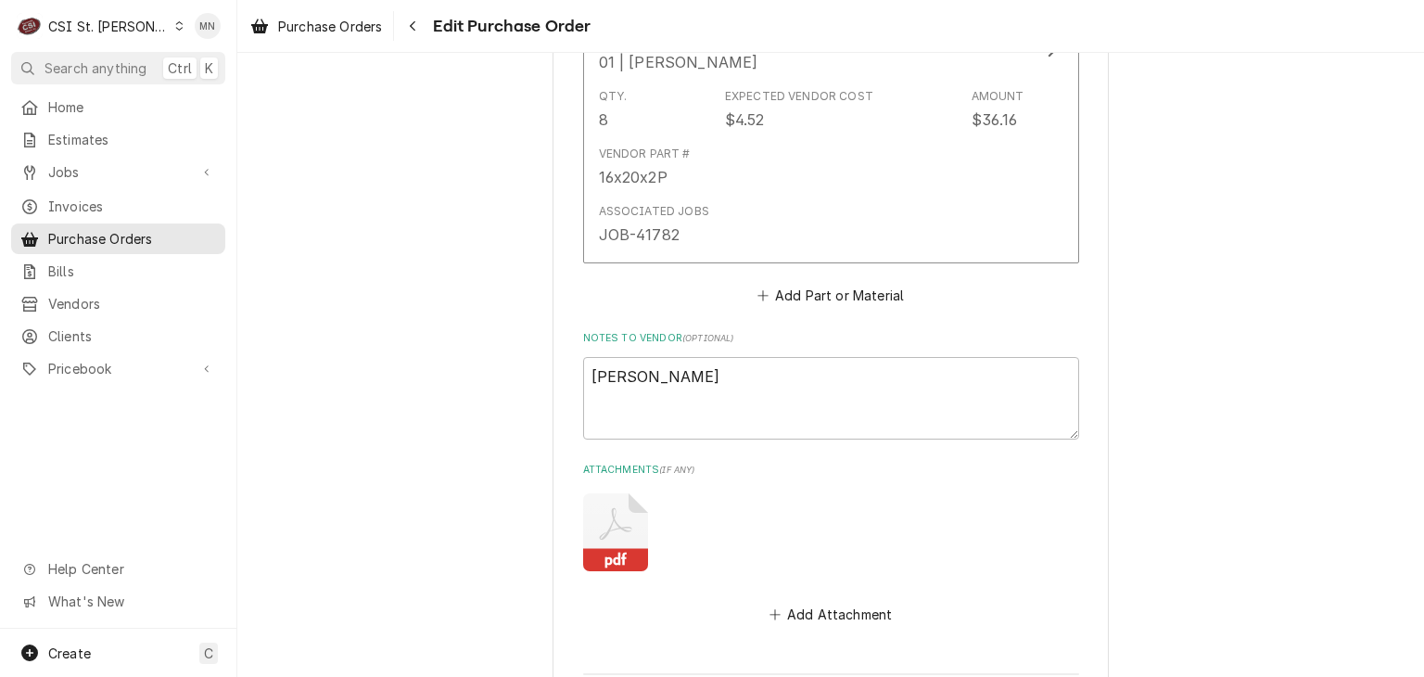
type textarea "x"
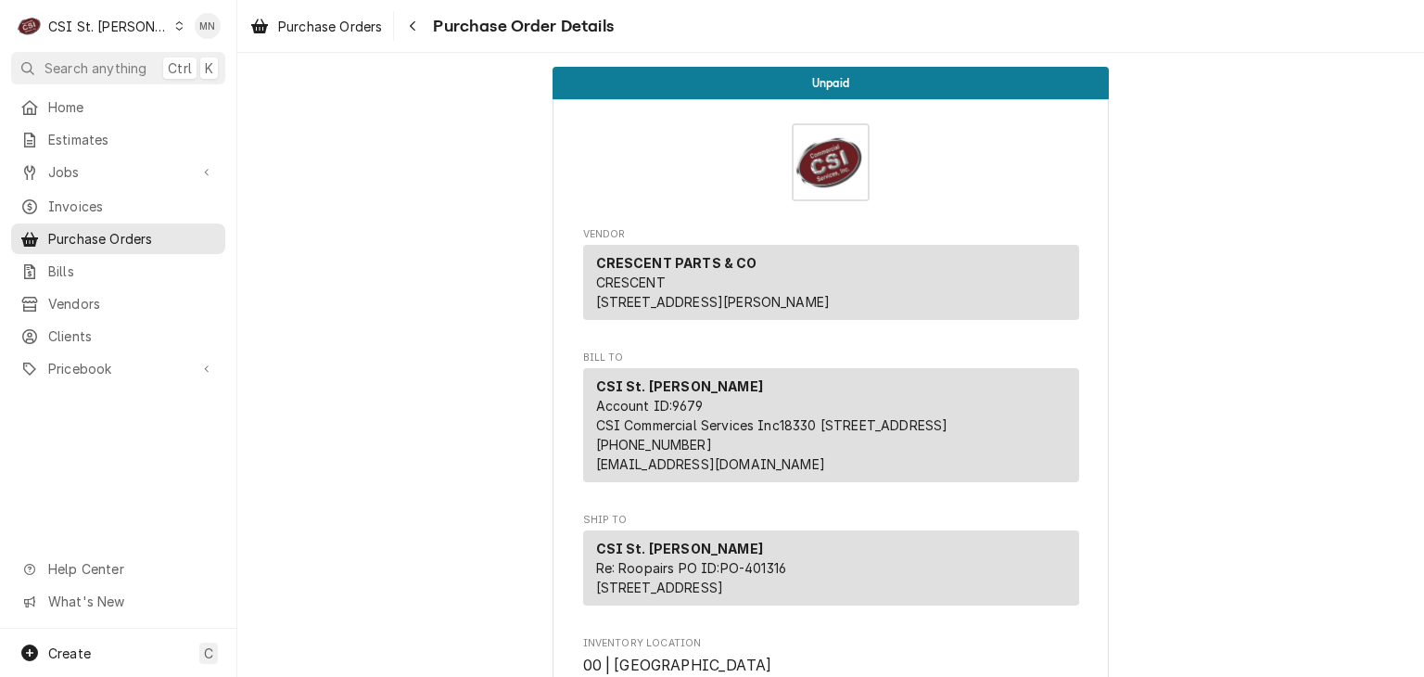
click at [110, 32] on div "CSI St. [PERSON_NAME]" at bounding box center [108, 26] width 120 height 19
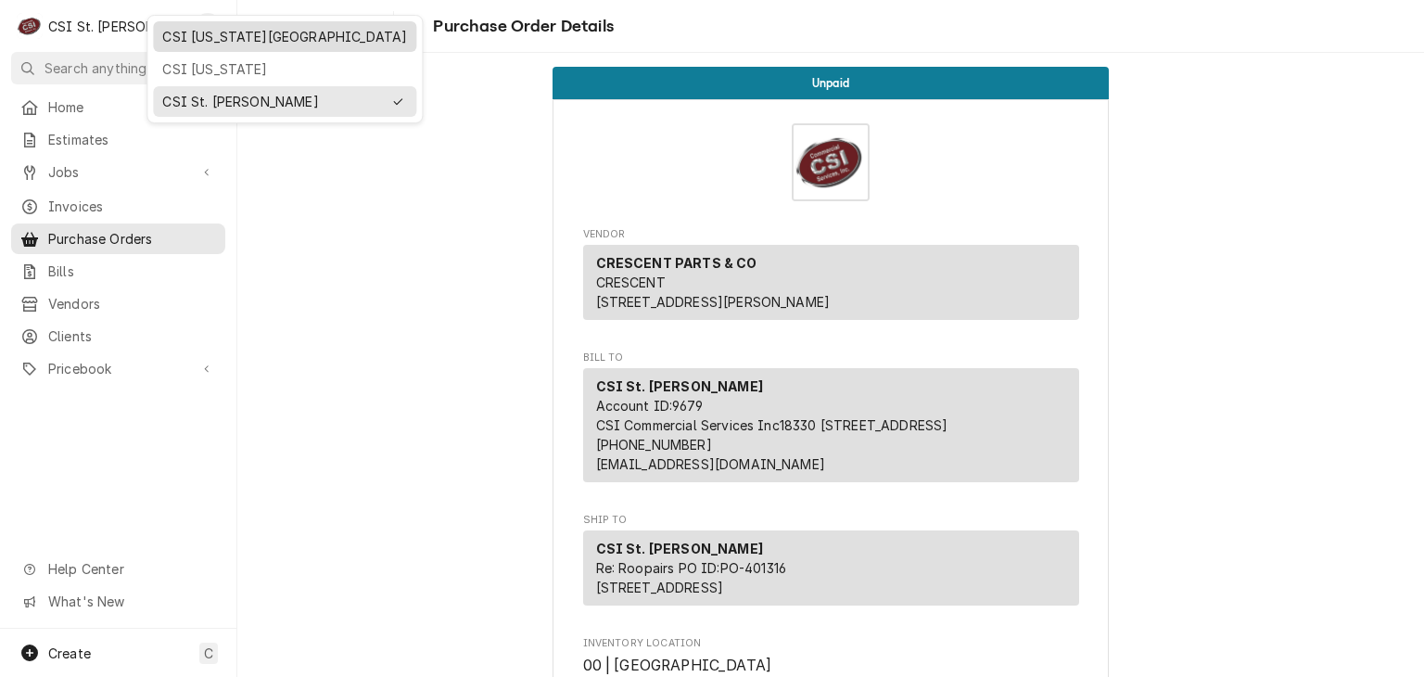
click at [204, 38] on div "CSI Kansas City" at bounding box center [284, 36] width 245 height 19
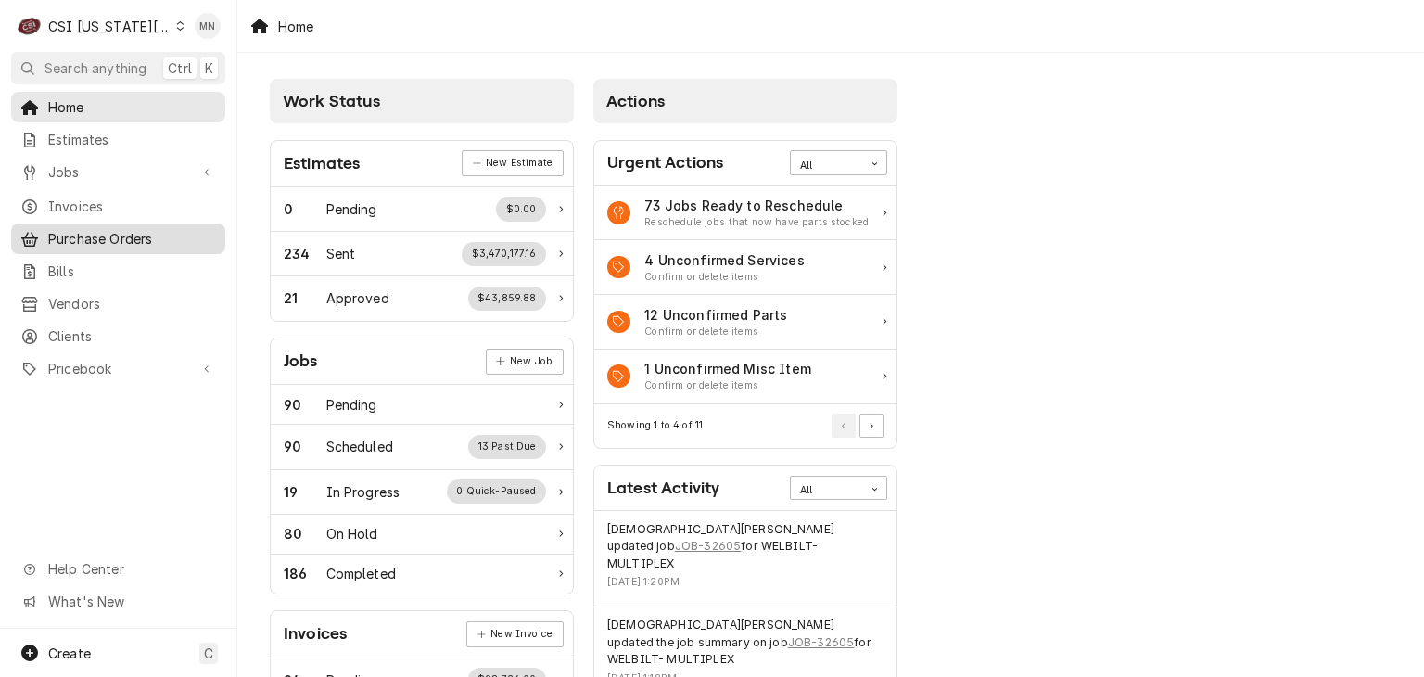
click at [94, 229] on span "Purchase Orders" at bounding box center [132, 238] width 168 height 19
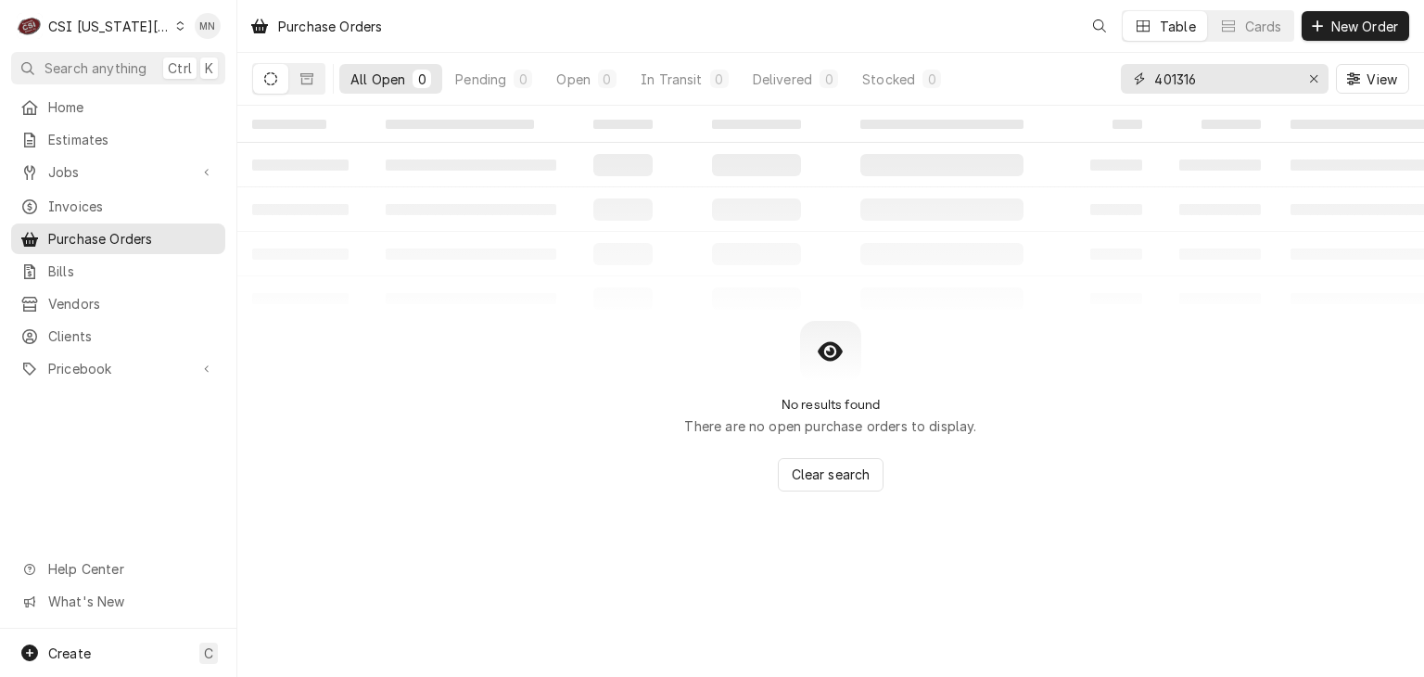
click at [931, 107] on div "Purchase Orders Table Cards New Order All Open 0 Pending 0 Open 0 In Transit 0 …" at bounding box center [830, 338] width 1186 height 677
type input "300962"
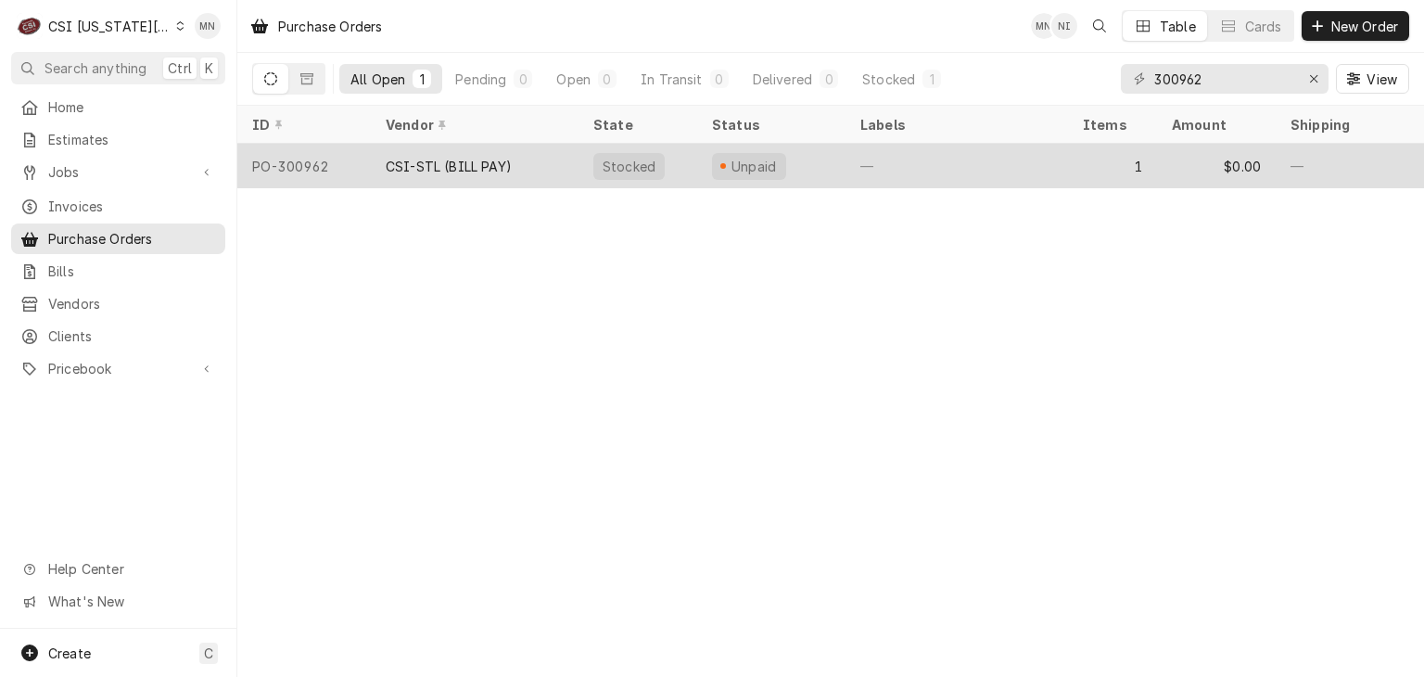
click at [494, 164] on div "CSI-STL (BILL PAY)" at bounding box center [449, 166] width 126 height 19
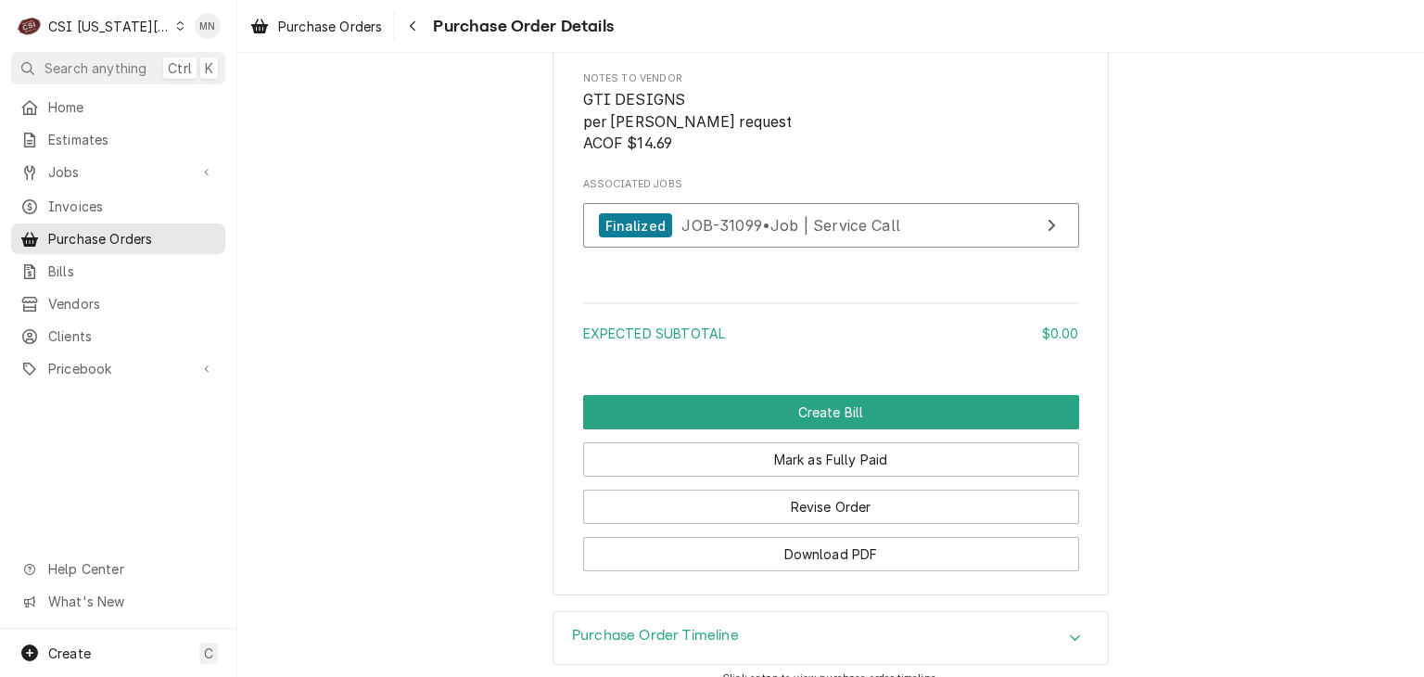
scroll to position [1734, 0]
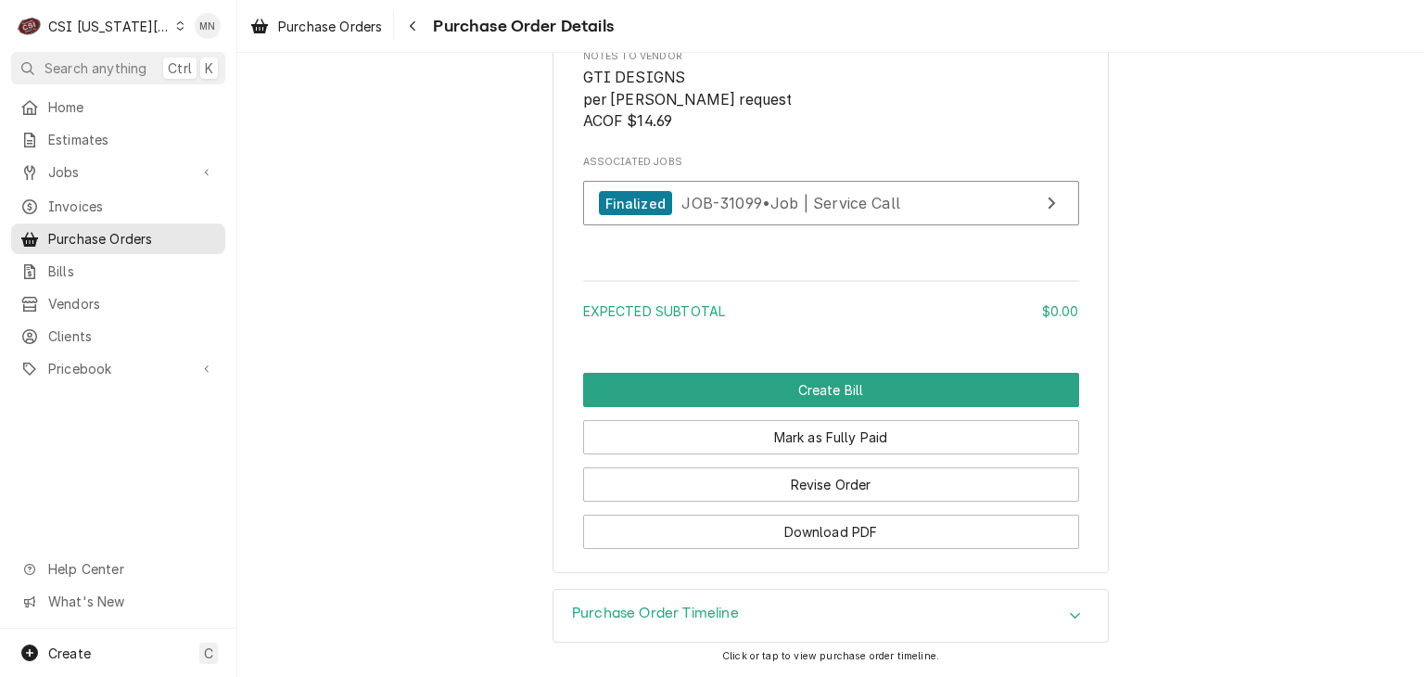
click at [863, 613] on div "Purchase Order Timeline" at bounding box center [830, 616] width 554 height 52
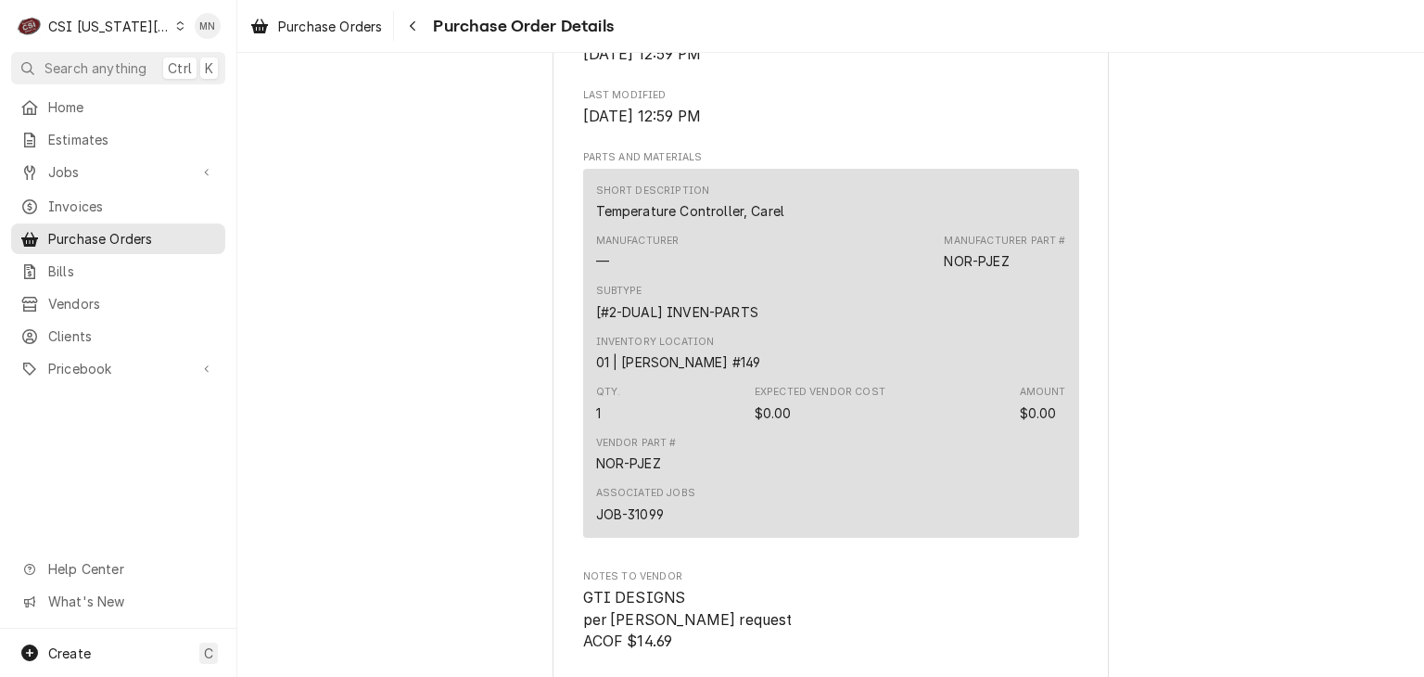
scroll to position [993, 0]
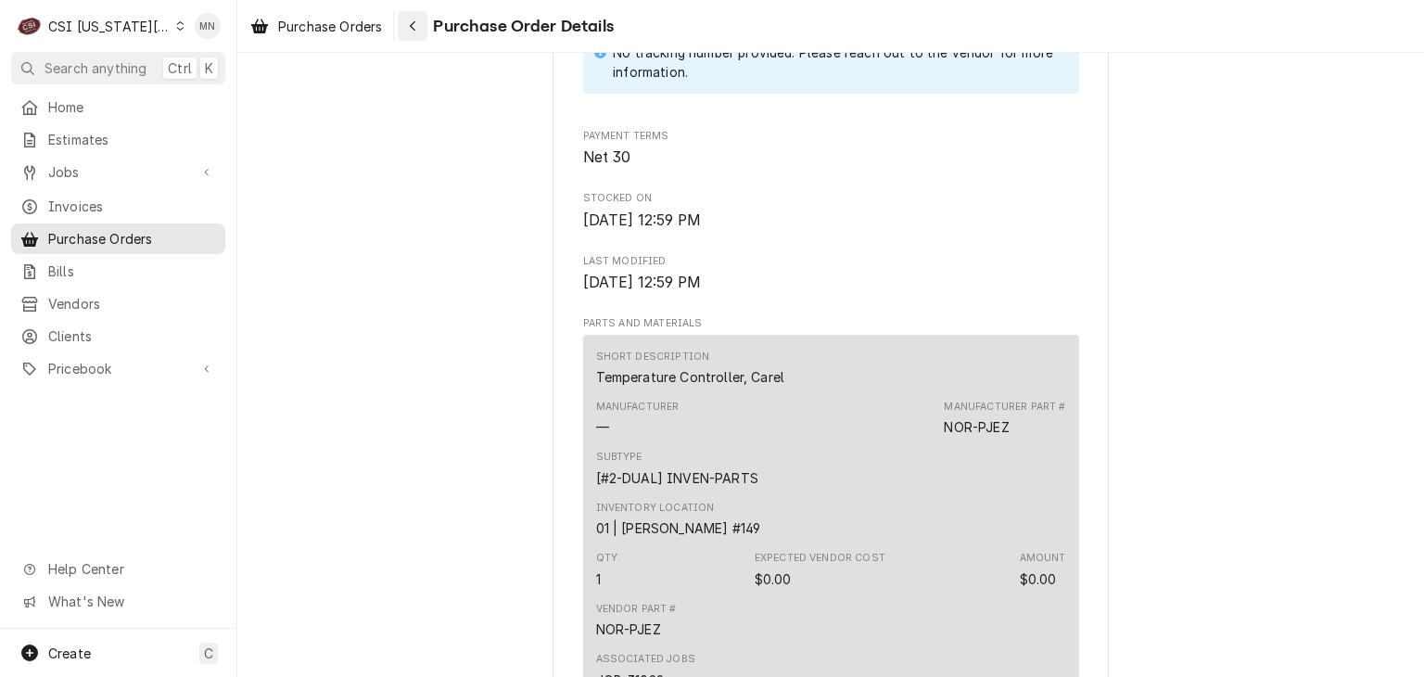
click at [419, 23] on div "Navigate back" at bounding box center [412, 26] width 19 height 19
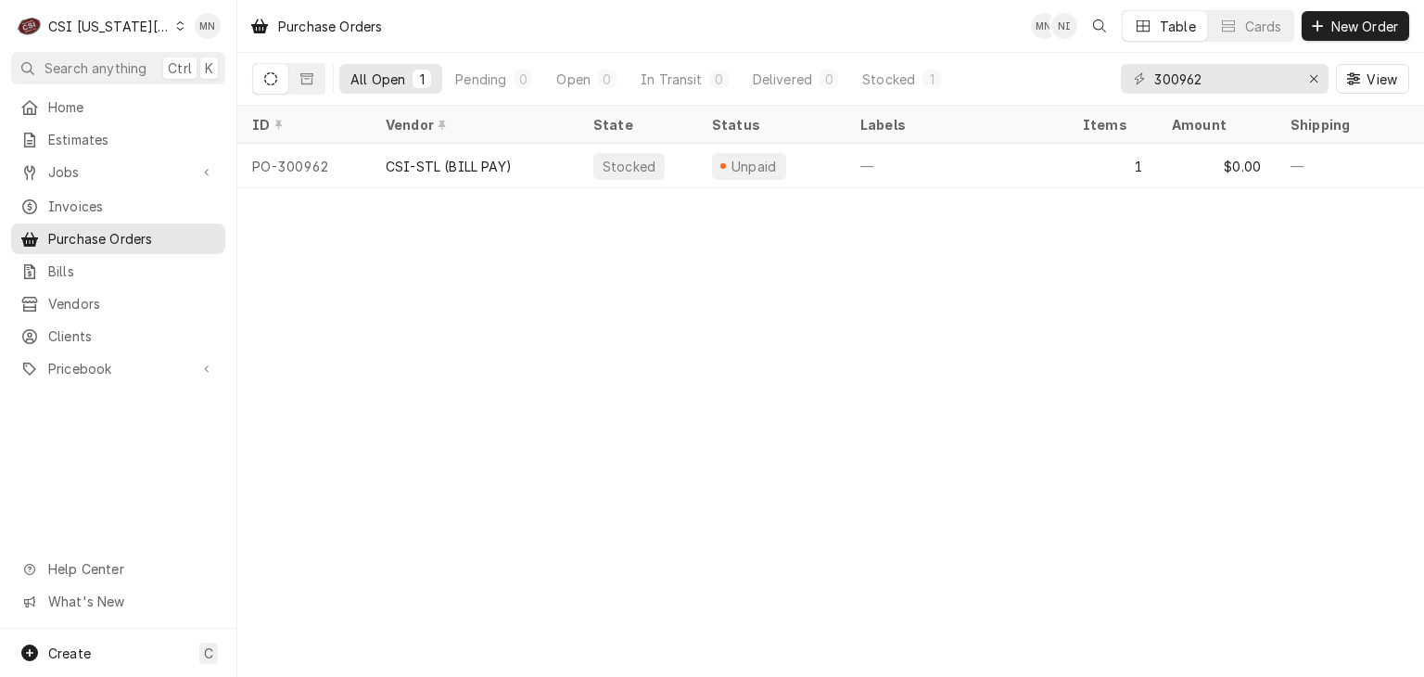
click at [135, 25] on div "CSI [US_STATE][GEOGRAPHIC_DATA]" at bounding box center [109, 26] width 122 height 19
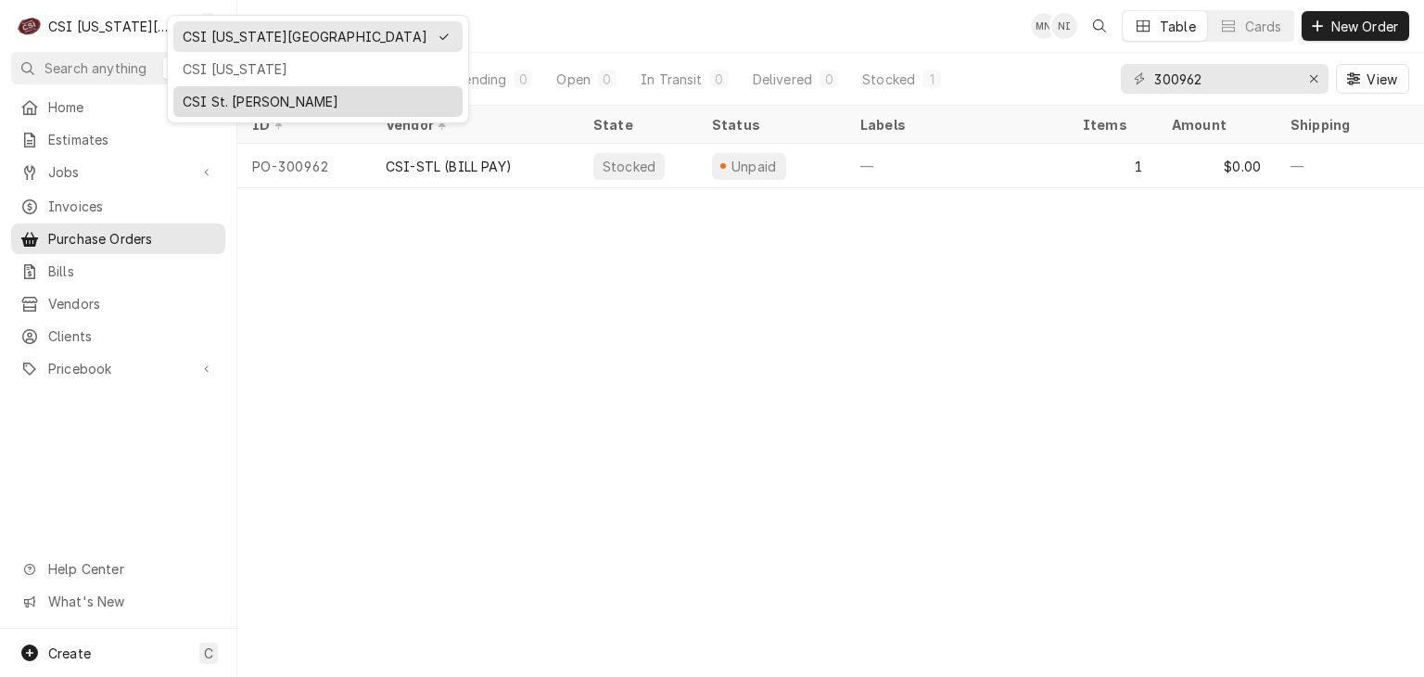
click at [218, 94] on div "CSI St. [PERSON_NAME]" at bounding box center [318, 101] width 271 height 19
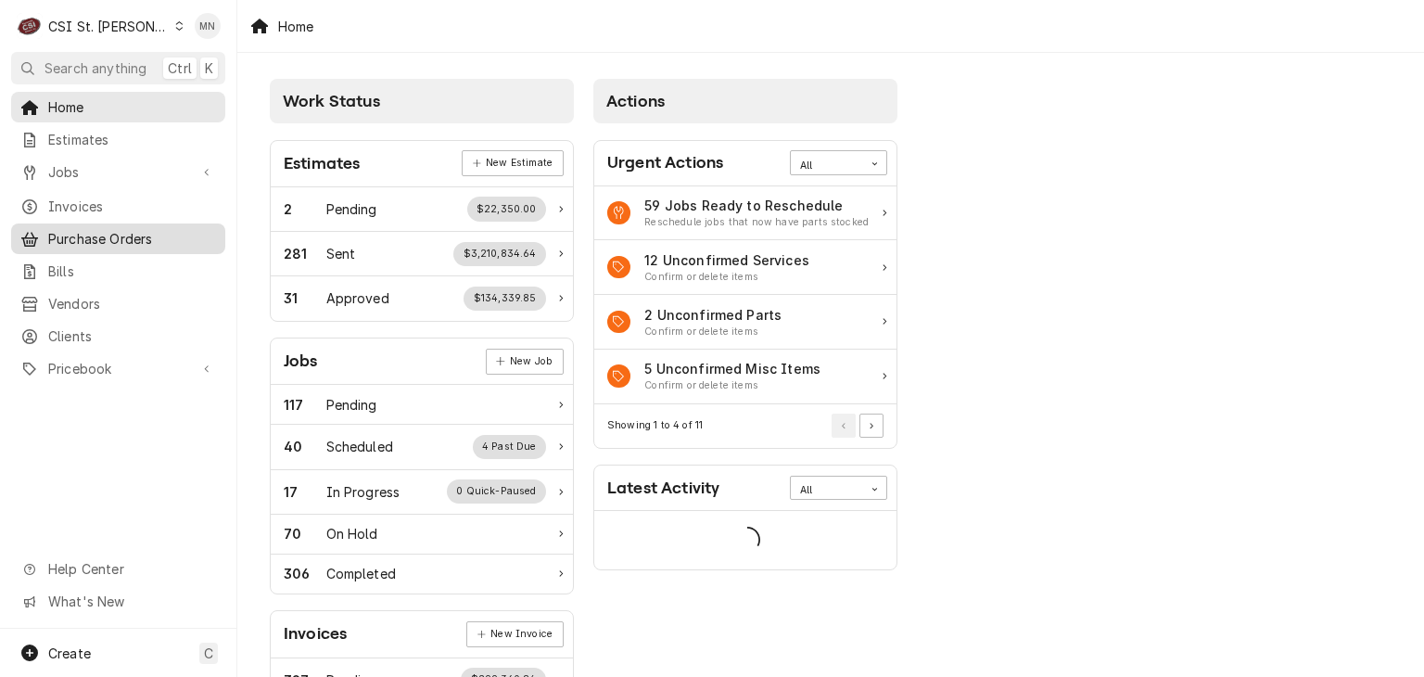
click at [86, 229] on span "Purchase Orders" at bounding box center [132, 238] width 168 height 19
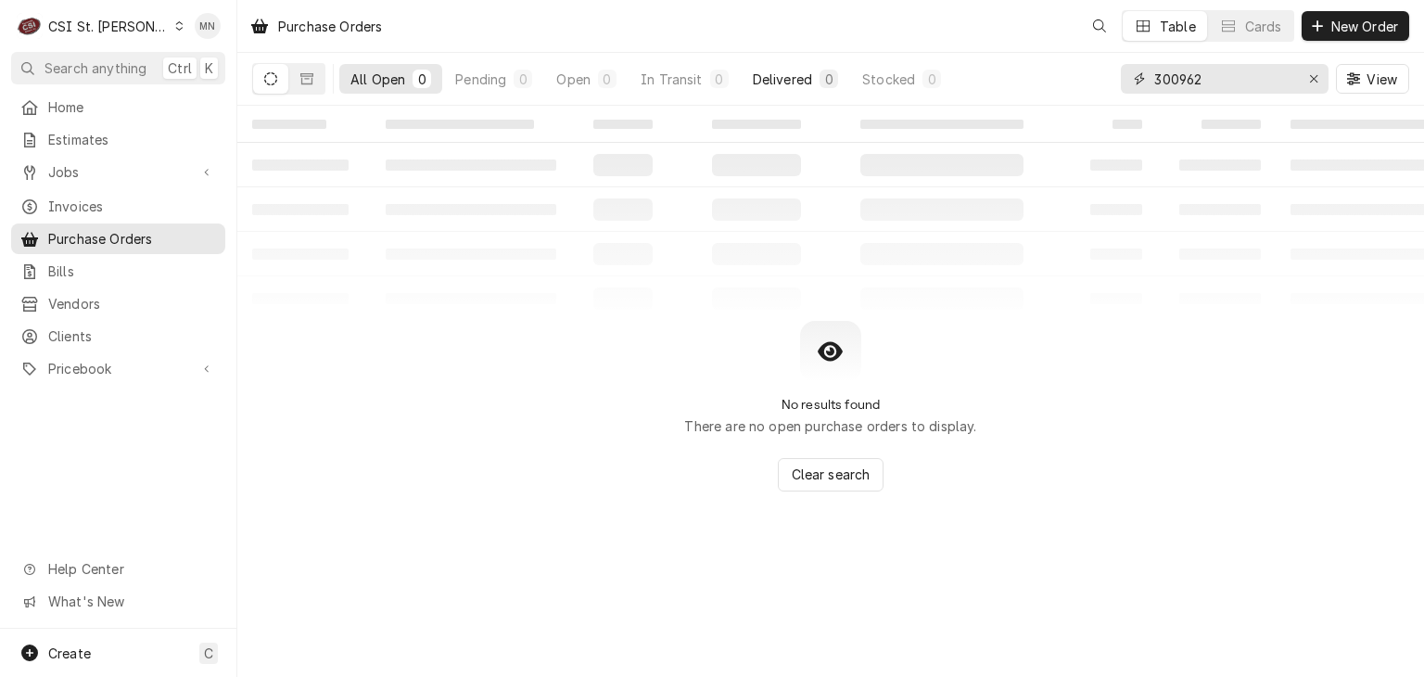
drag, startPoint x: 1216, startPoint y: 79, endPoint x: 849, endPoint y: 68, distance: 367.2
click at [853, 68] on div "All Open 0 Pending 0 Open 0 In Transit 0 Delivered 0 Stocked 0 300962 View" at bounding box center [830, 79] width 1157 height 52
type input "401329"
